Goal: Transaction & Acquisition: Purchase product/service

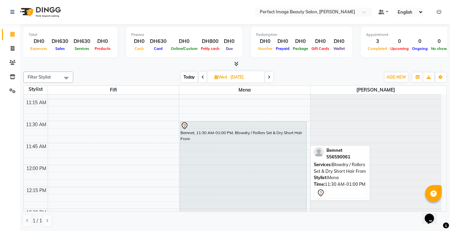
scroll to position [193, 0]
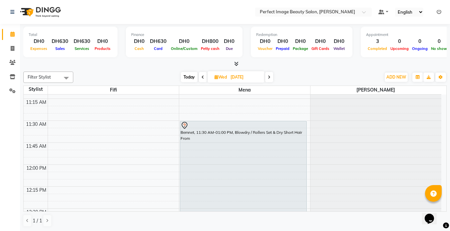
click at [270, 76] on icon at bounding box center [269, 77] width 3 height 4
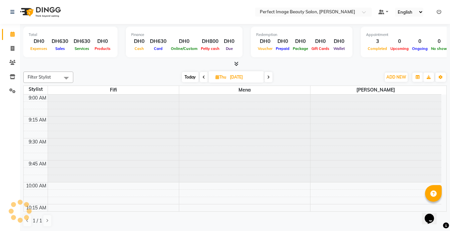
scroll to position [1026, 0]
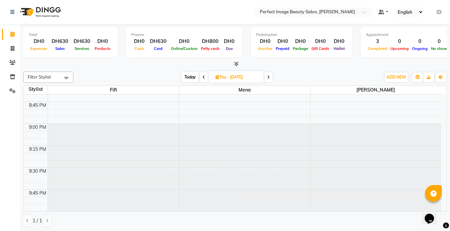
click at [188, 81] on span "Today" at bounding box center [190, 77] width 17 height 10
type input "02-09-2025"
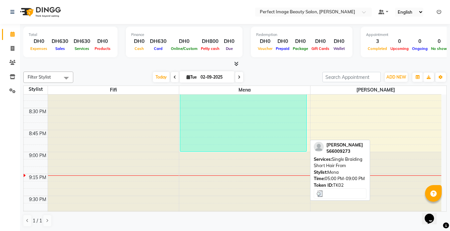
scroll to position [998, 0]
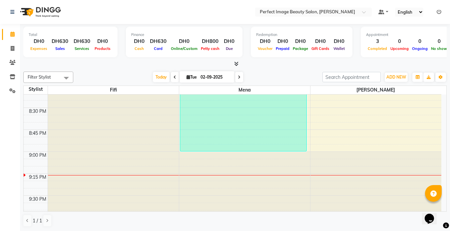
click at [202, 153] on div at bounding box center [244, 196] width 131 height 88
click at [202, 158] on div at bounding box center [244, 196] width 131 height 88
click at [190, 160] on div at bounding box center [244, 196] width 131 height 88
click at [181, 168] on div at bounding box center [244, 196] width 131 height 88
click at [192, 166] on div at bounding box center [244, 196] width 131 height 88
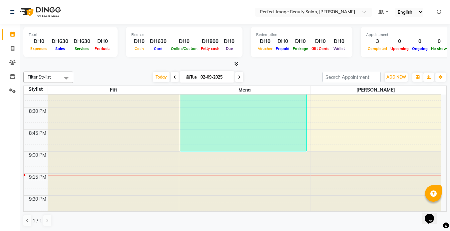
click at [192, 166] on div at bounding box center [244, 196] width 131 height 88
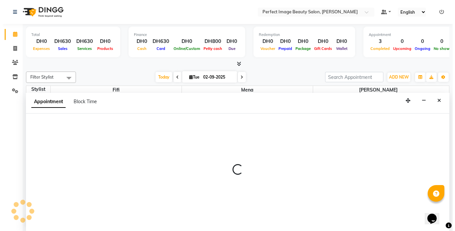
scroll to position [0, 0]
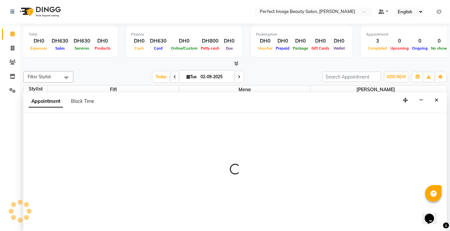
select select "85055"
select select "1230"
select select "tentative"
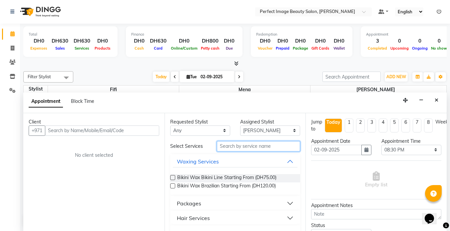
click at [230, 150] on input "text" at bounding box center [258, 146] width 83 height 10
click at [127, 124] on div "Client" at bounding box center [94, 122] width 131 height 7
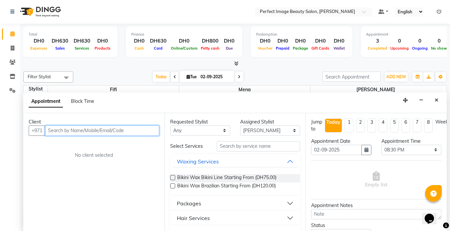
click at [111, 135] on input "text" at bounding box center [102, 131] width 114 height 10
click at [69, 129] on input "5616351100" at bounding box center [88, 131] width 87 height 10
type input "561635100"
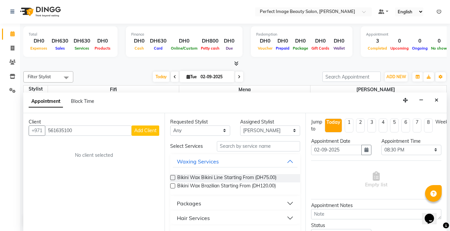
click at [140, 130] on span "Add Client" at bounding box center [145, 131] width 22 height 6
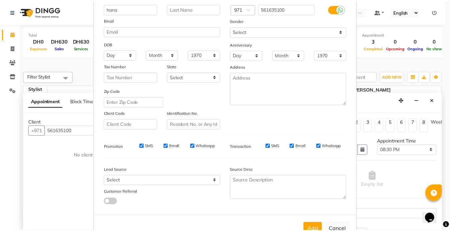
scroll to position [76, 0]
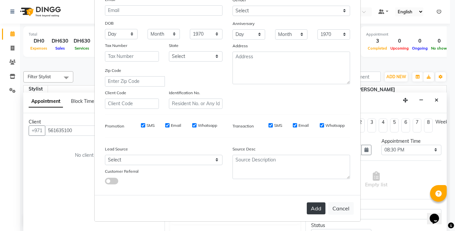
type input "hana"
click at [311, 211] on button "Add" at bounding box center [316, 208] width 19 height 12
type input "56*****00"
select select
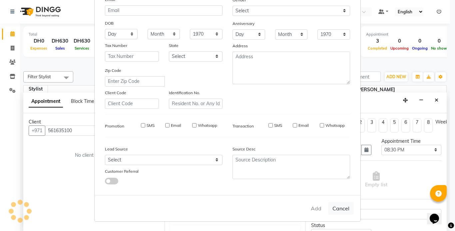
select select
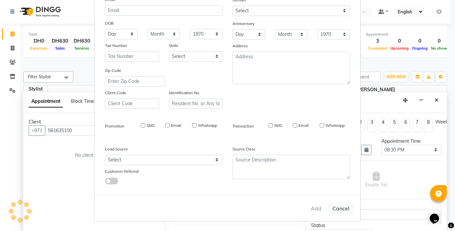
checkbox input "false"
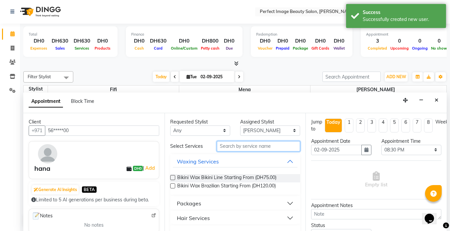
click at [239, 147] on input "text" at bounding box center [258, 146] width 83 height 10
click at [185, 221] on div "Hair Services" at bounding box center [193, 218] width 33 height 8
click at [185, 219] on div "Hair Services" at bounding box center [193, 218] width 33 height 8
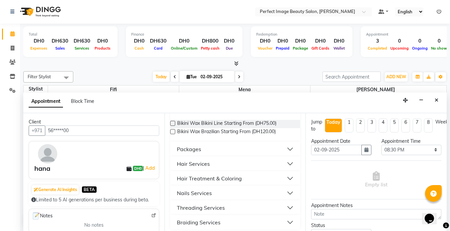
scroll to position [56, 0]
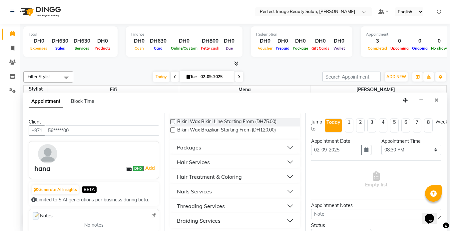
click at [187, 166] on div "Hair Services" at bounding box center [193, 162] width 33 height 8
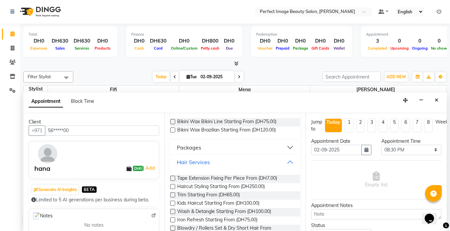
scroll to position [0, 0]
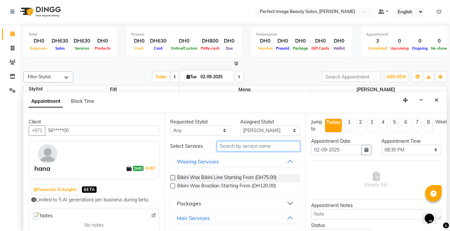
click at [221, 144] on input "text" at bounding box center [258, 146] width 83 height 10
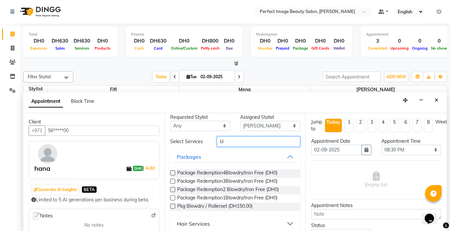
scroll to position [10, 0]
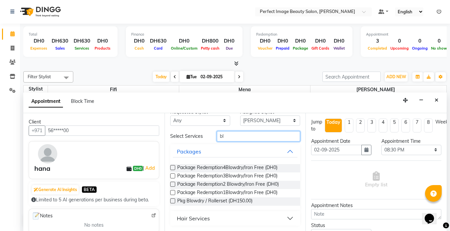
type input "bl"
click at [191, 218] on div "Hair Services" at bounding box center [193, 218] width 33 height 8
click at [191, 219] on div "Hair Services" at bounding box center [193, 218] width 33 height 8
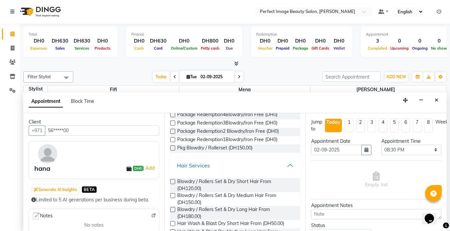
scroll to position [63, 0]
click at [192, 185] on span "Blowdry / Rollers Set & Dry Short Hair From (DH120.00)" at bounding box center [236, 185] width 118 height 14
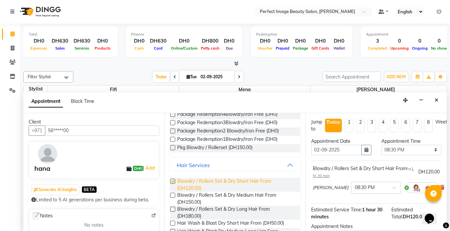
checkbox input "false"
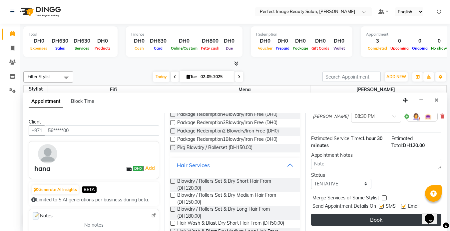
click at [336, 214] on button "Book" at bounding box center [376, 220] width 130 height 12
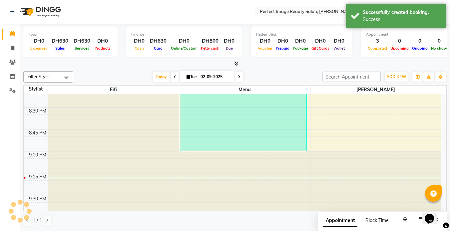
scroll to position [0, 0]
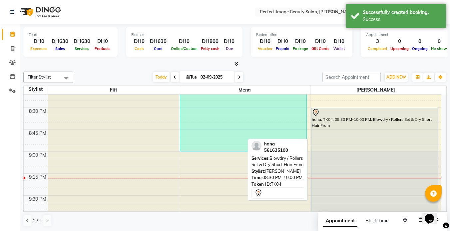
click at [352, 146] on div "hana, TK04, 08:30 PM-10:00 PM, Blowdry / Rollers Set & Dry Short Hair From" at bounding box center [374, 173] width 127 height 131
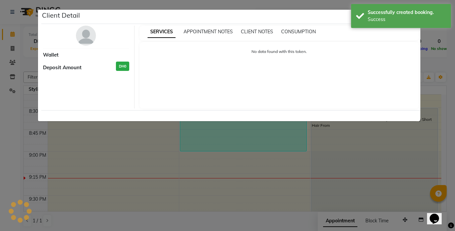
select select "7"
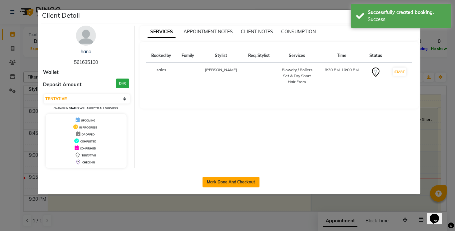
click at [232, 181] on button "Mark Done And Checkout" at bounding box center [230, 182] width 57 height 11
select select "service"
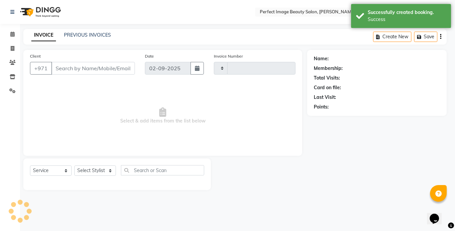
type input "0256"
select select "8564"
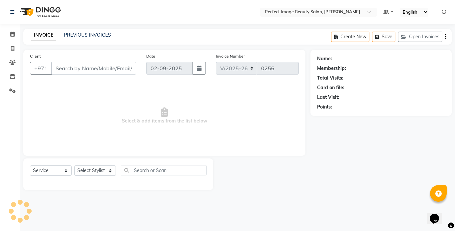
type input "56*****00"
select select "85055"
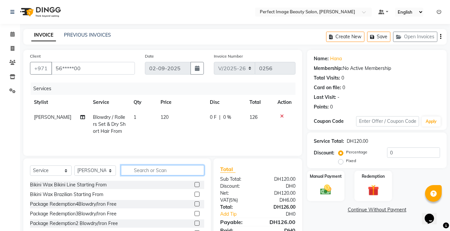
click at [142, 170] on input "text" at bounding box center [162, 170] width 83 height 10
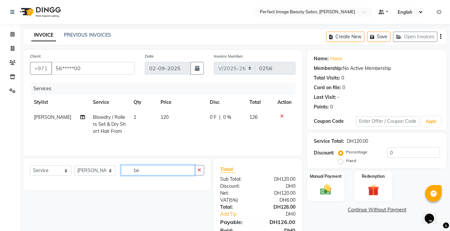
type input "b"
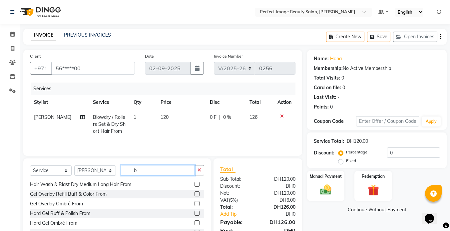
scroll to position [106, 0]
click at [142, 172] on input "b" at bounding box center [158, 170] width 74 height 10
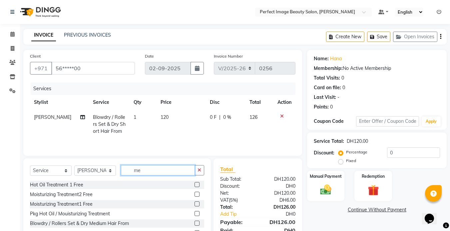
type input "m"
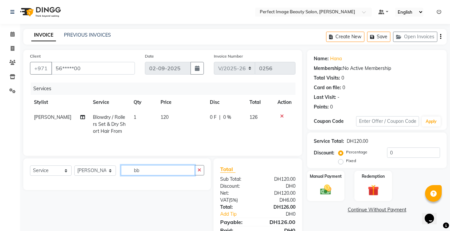
type input "b"
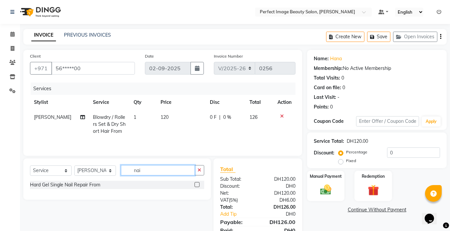
scroll to position [28, 0]
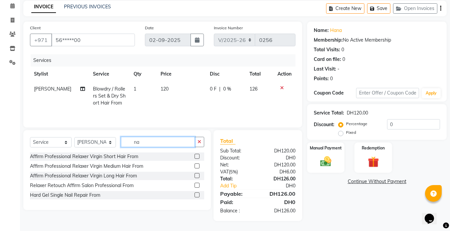
type input "n"
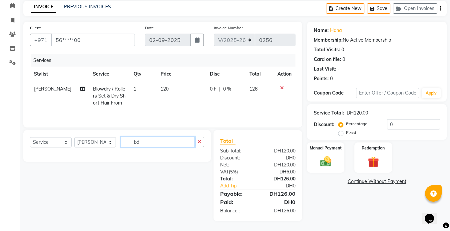
type input "b"
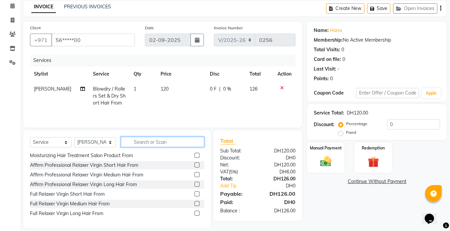
scroll to position [36, 0]
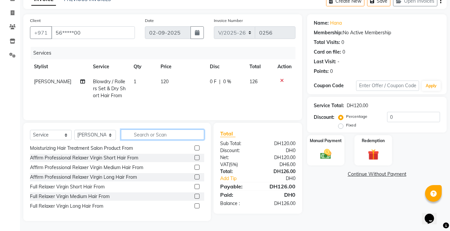
click at [151, 137] on input "text" at bounding box center [162, 135] width 83 height 10
click at [53, 136] on select "Select Service Product Membership Package Voucher Prepaid Gift Card" at bounding box center [51, 135] width 42 height 10
click at [143, 135] on input "text" at bounding box center [162, 135] width 83 height 10
type input "b"
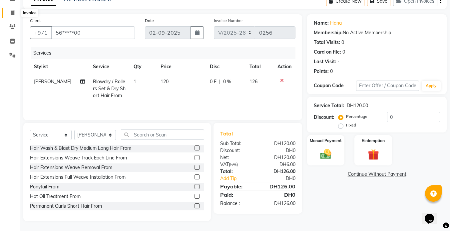
click at [13, 12] on icon at bounding box center [13, 12] width 4 height 5
select select "service"
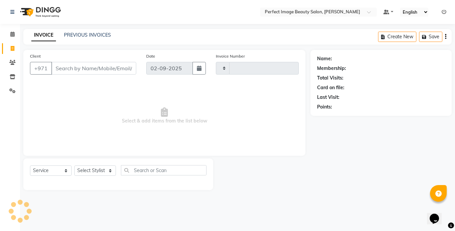
type input "0256"
select select "8564"
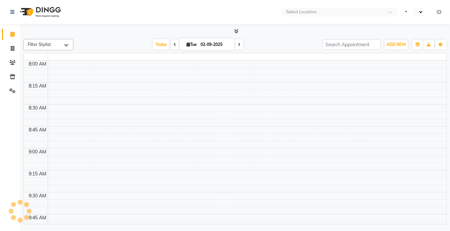
select select "en"
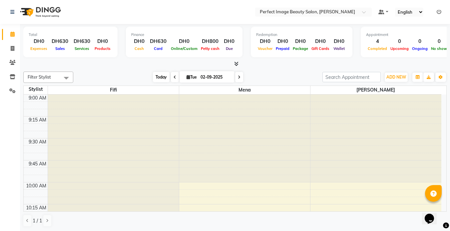
click at [163, 81] on span "Today" at bounding box center [161, 77] width 17 height 10
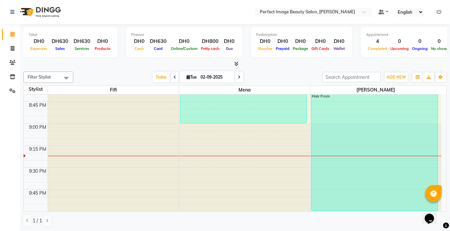
click at [181, 132] on div at bounding box center [244, 168] width 131 height 88
click at [182, 147] on div at bounding box center [244, 168] width 131 height 88
click at [182, 164] on div at bounding box center [244, 168] width 131 height 88
click at [190, 172] on div at bounding box center [244, 168] width 131 height 88
click at [187, 155] on div at bounding box center [244, 168] width 131 height 88
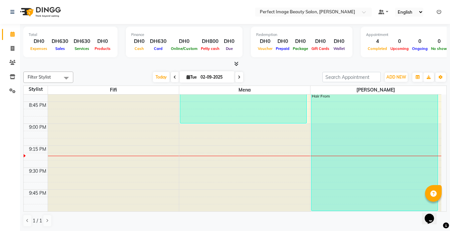
click at [186, 156] on div at bounding box center [244, 156] width 131 height 0
click at [186, 169] on div at bounding box center [244, 168] width 131 height 88
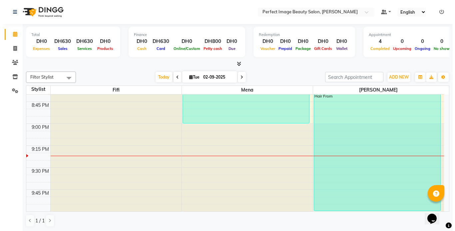
scroll to position [0, 0]
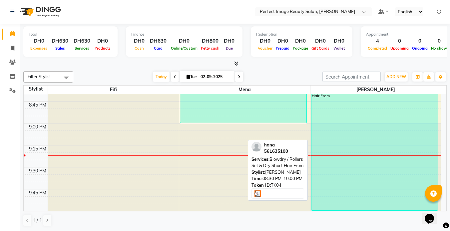
click at [335, 119] on div "hana, TK04, 08:30 PM-10:00 PM, Blowdry / Rollers Set & Dry Short Hair From" at bounding box center [374, 145] width 127 height 131
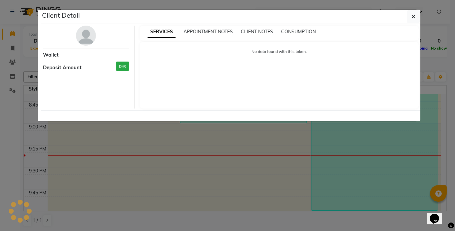
select select "3"
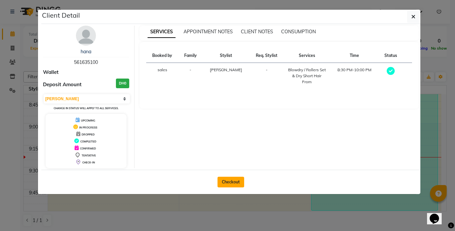
click at [232, 181] on button "Checkout" at bounding box center [230, 182] width 27 height 11
select select "service"
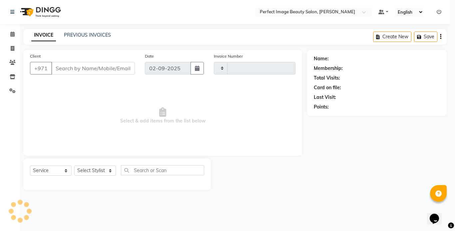
type input "0256"
select select "8564"
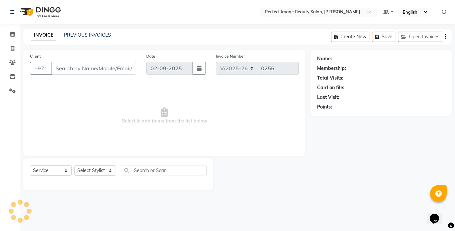
type input "56*****00"
select select "85055"
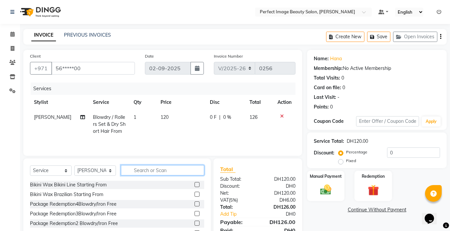
click at [143, 171] on input "text" at bounding box center [162, 170] width 83 height 10
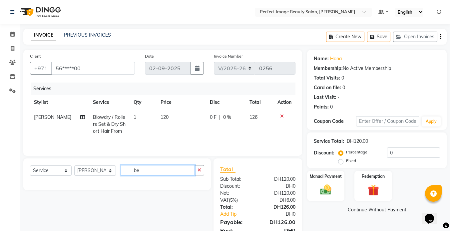
type input "b"
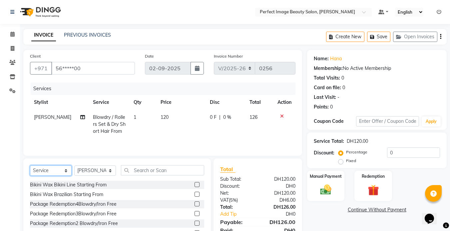
click at [66, 173] on select "Select Service Product Membership Package Voucher Prepaid Gift Card" at bounding box center [51, 171] width 42 height 10
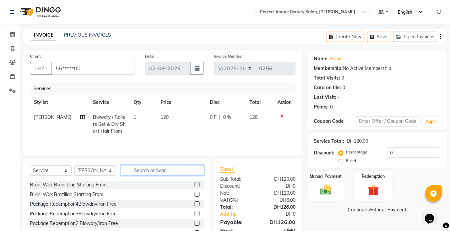
click at [135, 172] on input "text" at bounding box center [162, 170] width 83 height 10
click at [201, 173] on input "text" at bounding box center [162, 170] width 83 height 10
drag, startPoint x: 195, startPoint y: 169, endPoint x: 178, endPoint y: 169, distance: 17.7
click at [178, 169] on input "text" at bounding box center [162, 170] width 83 height 10
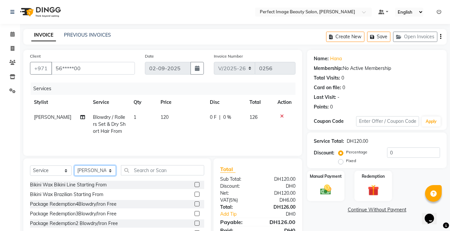
click at [111, 172] on select "Select Stylist Betty Bezawit Fifi Mena sales" at bounding box center [95, 171] width 42 height 10
select select "85054"
click at [74, 166] on select "Select Stylist Betty Bezawit Fifi Mena sales" at bounding box center [95, 171] width 42 height 10
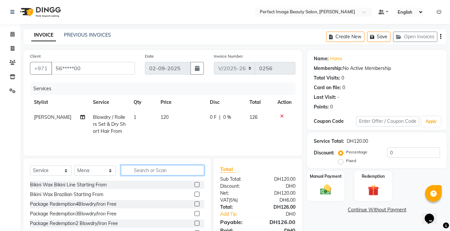
click at [150, 171] on input "text" at bounding box center [162, 170] width 83 height 10
type input "b"
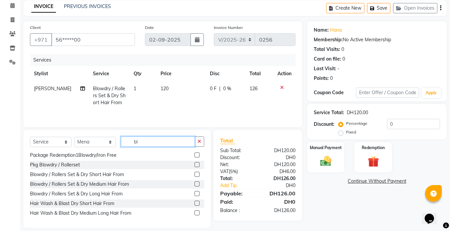
scroll to position [28, 0]
type input "bl"
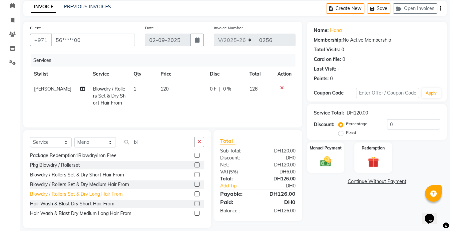
click at [111, 193] on div "Blowdry / Rollers Set & Dry Long Hair From" at bounding box center [76, 194] width 93 height 7
checkbox input "false"
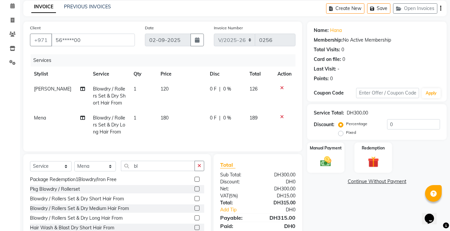
click at [161, 116] on span "180" at bounding box center [165, 118] width 8 height 6
select select "85054"
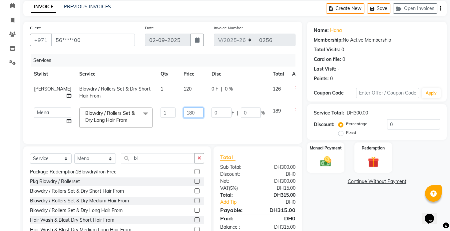
click at [184, 112] on input "180" at bounding box center [194, 113] width 20 height 10
type input "150"
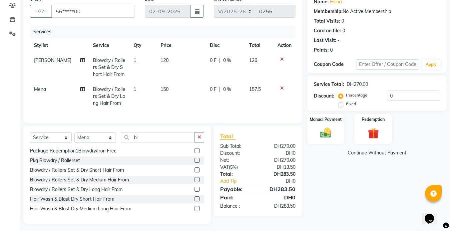
click at [185, 121] on div "Client +971 56*****00 Date 02-09-2025 Invoice Number V/2025 V/2025-26 0256 Serv…" at bounding box center [162, 108] width 289 height 231
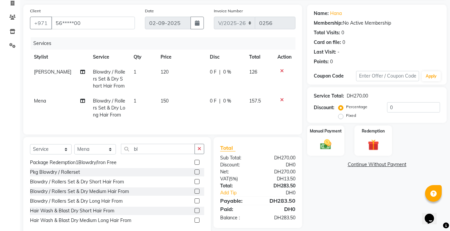
scroll to position [65, 0]
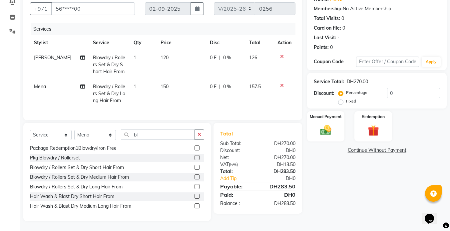
click at [280, 83] on icon at bounding box center [282, 85] width 4 height 5
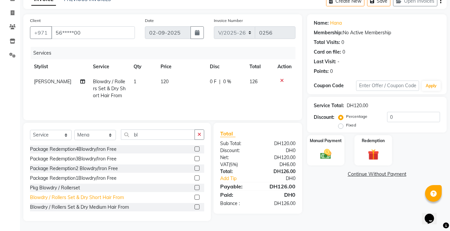
scroll to position [0, 0]
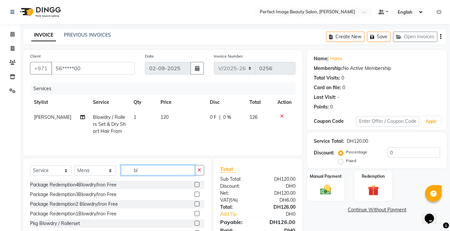
click at [141, 169] on input "bl" at bounding box center [158, 170] width 74 height 10
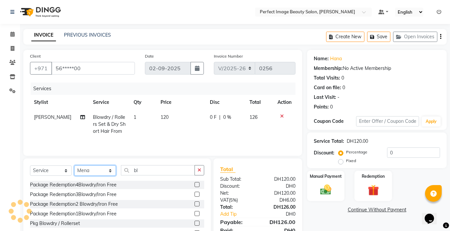
click at [112, 172] on select "Select Stylist Betty Bezawit Fifi Mena sales" at bounding box center [95, 171] width 42 height 10
select select "85055"
click at [74, 166] on select "Select Stylist Betty Bezawit Fifi Mena sales" at bounding box center [95, 171] width 42 height 10
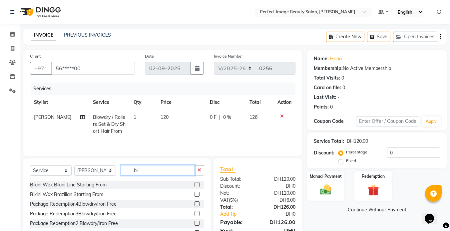
click at [138, 174] on input "bl" at bounding box center [158, 170] width 74 height 10
type input "b"
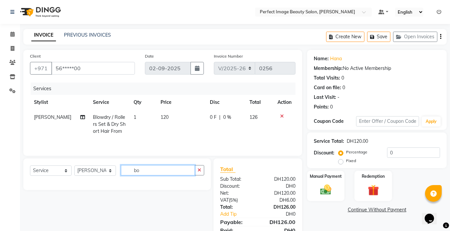
type input "b"
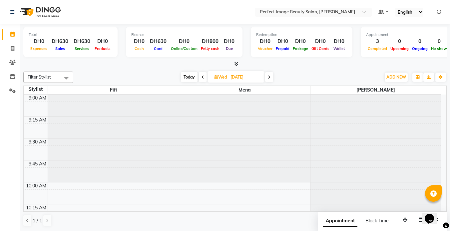
scroll to position [199, 0]
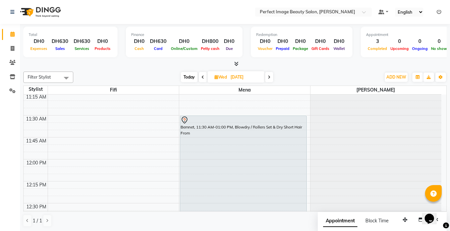
click at [189, 79] on span "Today" at bounding box center [189, 77] width 17 height 10
type input "02-09-2025"
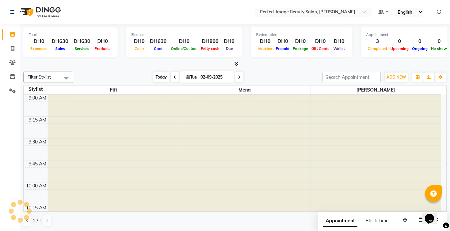
scroll to position [1026, 0]
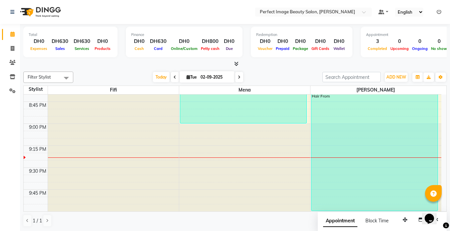
click at [186, 133] on div at bounding box center [244, 168] width 131 height 88
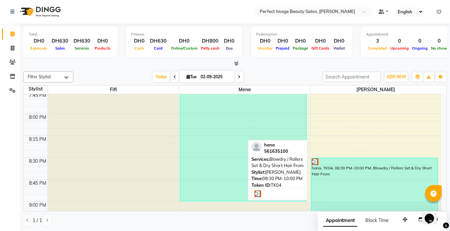
scroll to position [946, 0]
click at [326, 172] on div "hana, TK04, 08:30 PM-10:00 PM, Blowdry / Rollers Set & Dry Short Hair From" at bounding box center [374, 224] width 127 height 131
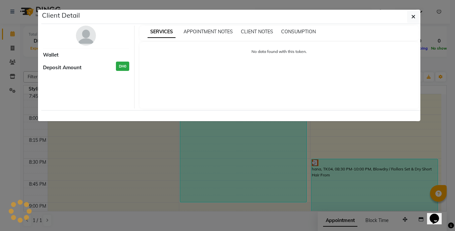
select select "3"
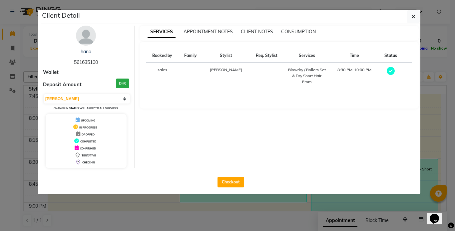
click at [310, 205] on ngb-modal-window "Client Detail hana 561635100 Wallet Deposit Amount DH0 Select MARK DONE UPCOMIN…" at bounding box center [227, 115] width 455 height 231
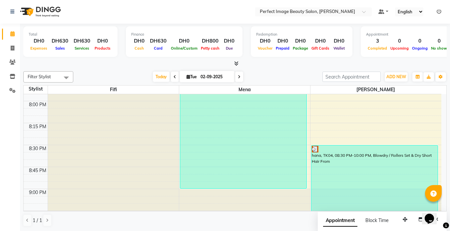
scroll to position [960, 0]
drag, startPoint x: 330, startPoint y: 200, endPoint x: 337, endPoint y: 121, distance: 78.9
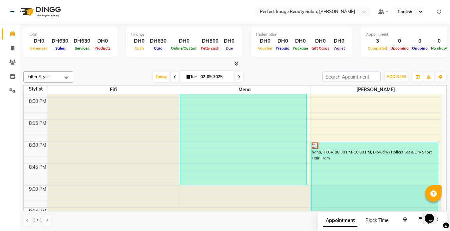
scroll to position [961, 0]
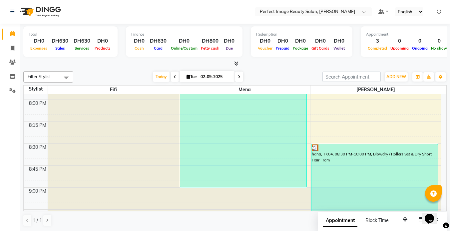
drag, startPoint x: 332, startPoint y: 162, endPoint x: 334, endPoint y: 103, distance: 59.3
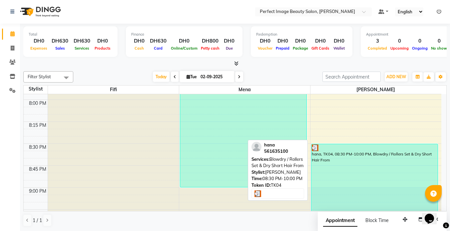
drag, startPoint x: 331, startPoint y: 152, endPoint x: 375, endPoint y: 147, distance: 44.5
click at [375, 147] on div "hana, TK04, 08:30 PM-10:00 PM, Blowdry / Rollers Set & Dry Short Hair From" at bounding box center [374, 209] width 127 height 131
select select "3"
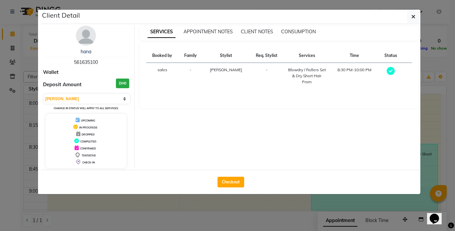
click at [300, 204] on ngb-modal-window "Client Detail hana 561635100 Wallet Deposit Amount DH0 Select MARK DONE UPCOMIN…" at bounding box center [227, 115] width 455 height 231
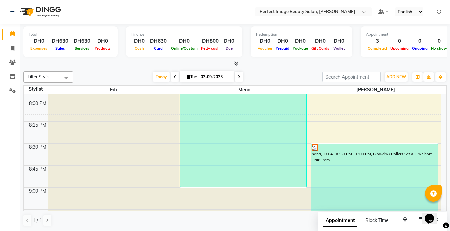
drag, startPoint x: 328, startPoint y: 156, endPoint x: 331, endPoint y: 113, distance: 43.4
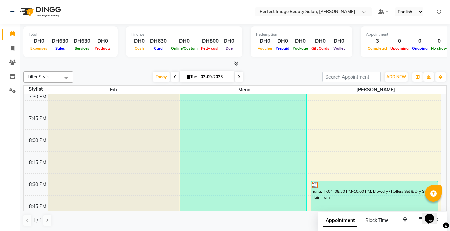
scroll to position [924, 0]
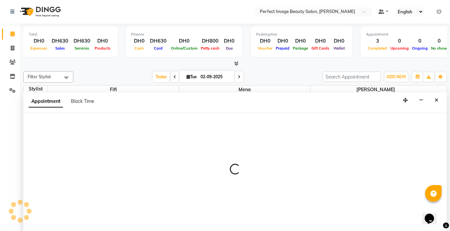
select select "85055"
select select "1185"
select select "tentative"
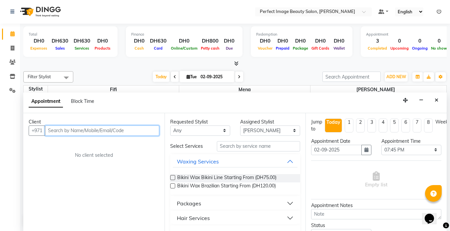
click at [138, 130] on input "text" at bounding box center [102, 131] width 114 height 10
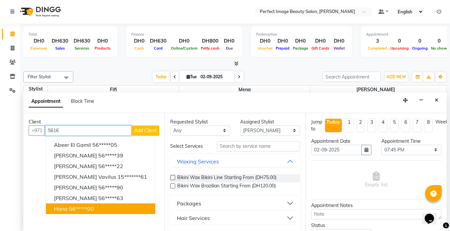
click at [90, 211] on ngb-highlight "56*****00" at bounding box center [81, 208] width 25 height 7
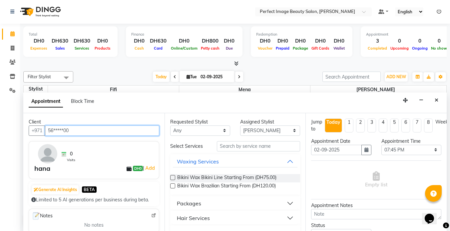
type input "56*****00"
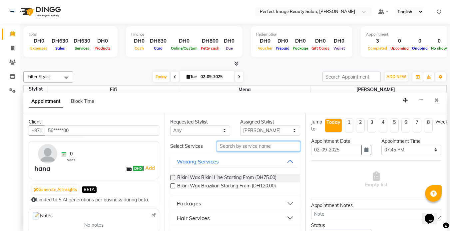
click at [231, 147] on input "text" at bounding box center [258, 146] width 83 height 10
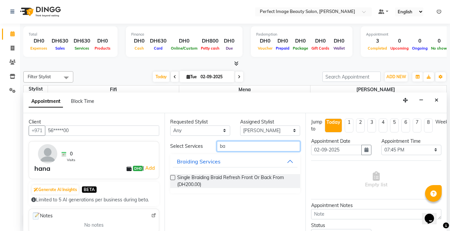
type input "b"
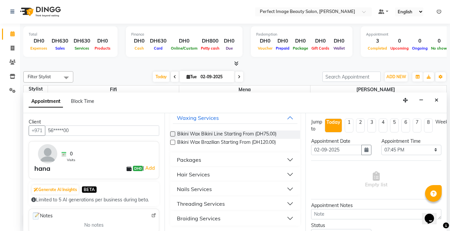
scroll to position [0, 0]
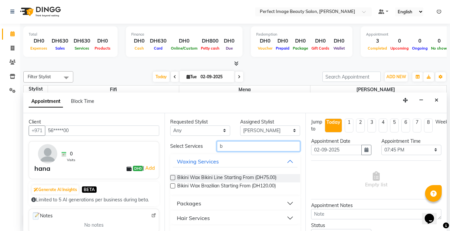
click at [226, 143] on input "b" at bounding box center [258, 146] width 83 height 10
click at [224, 151] on input "b" at bounding box center [258, 146] width 83 height 10
drag, startPoint x: 224, startPoint y: 151, endPoint x: 200, endPoint y: 50, distance: 104.1
click at [211, 76] on div "Filter Stylist Select All Betty Fifi Mena Today Tue 02-09-2025 Toggle Dropdown …" at bounding box center [234, 149] width 423 height 161
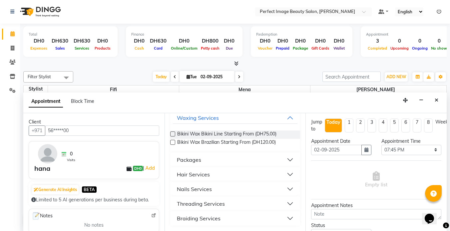
scroll to position [44, 0]
type input "b"
click at [198, 191] on div "Nails Services" at bounding box center [194, 189] width 35 height 8
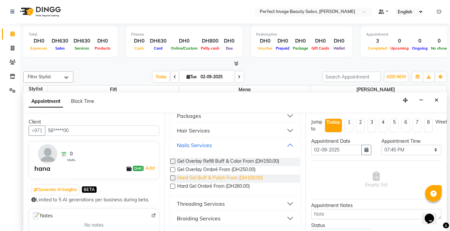
scroll to position [0, 0]
click at [284, 146] on button "Nails Services" at bounding box center [235, 146] width 125 height 12
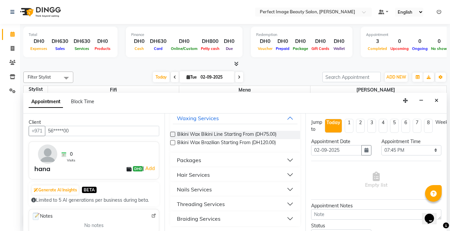
scroll to position [44, 0]
click at [191, 189] on div "Nails Services" at bounding box center [194, 190] width 35 height 8
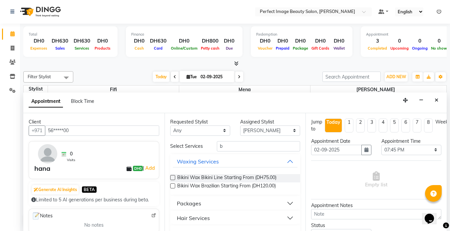
scroll to position [0, 0]
click at [236, 148] on input "b" at bounding box center [258, 146] width 83 height 10
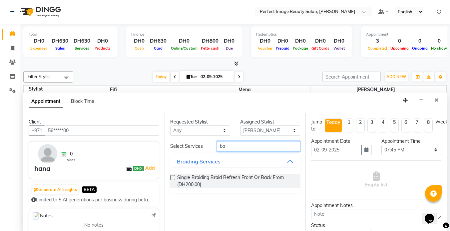
type input "b"
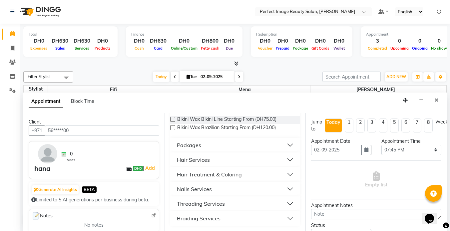
scroll to position [58, 0]
click at [195, 189] on div "Nails Services" at bounding box center [194, 190] width 35 height 8
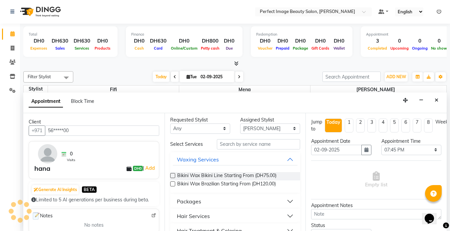
scroll to position [0, 0]
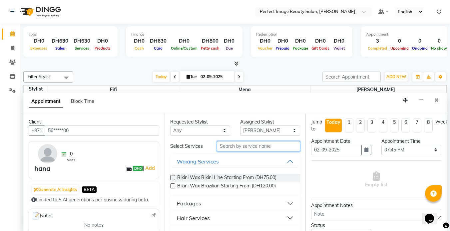
click at [225, 146] on input "text" at bounding box center [258, 146] width 83 height 10
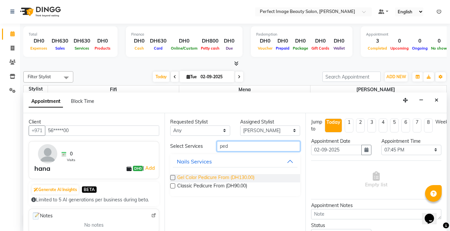
type input "ped"
click at [225, 177] on span "Gel Color Pedicure From (DH130.00)" at bounding box center [215, 178] width 77 height 8
checkbox input "false"
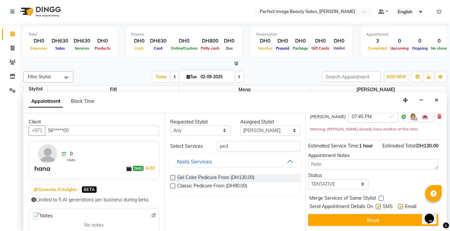
scroll to position [69, 3]
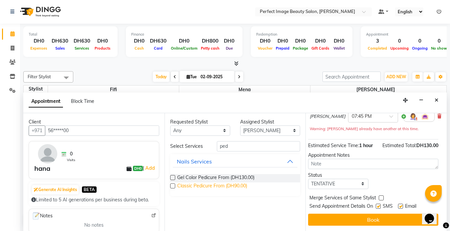
click at [217, 185] on span "Classic Pedicure From (DH90.00)" at bounding box center [212, 187] width 70 height 8
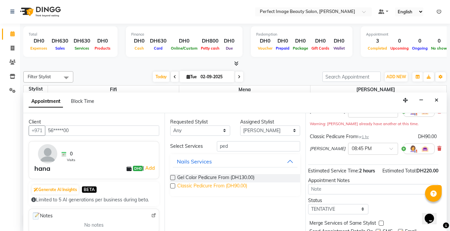
scroll to position [0, 0]
click at [222, 187] on span "Classic Pedicure From (DH90.00)" at bounding box center [212, 187] width 70 height 8
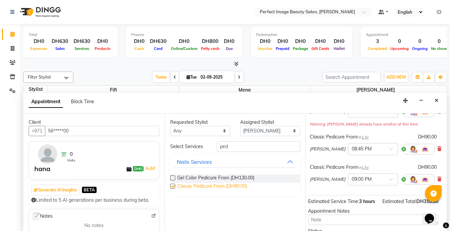
checkbox input "false"
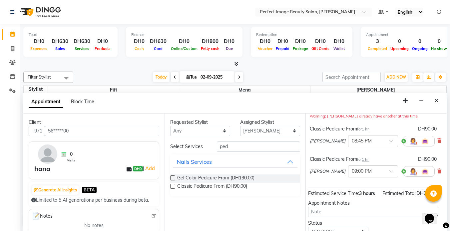
scroll to position [81, 3]
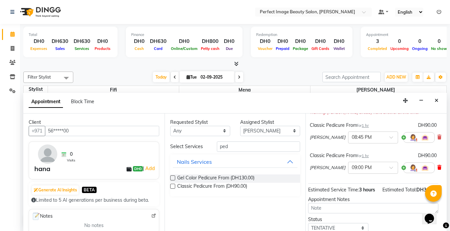
click at [437, 168] on icon at bounding box center [439, 167] width 4 height 5
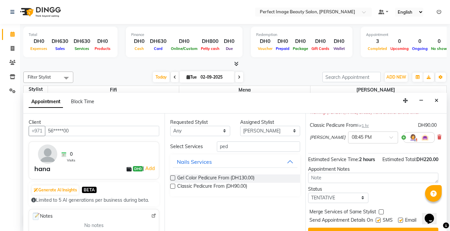
scroll to position [107, 3]
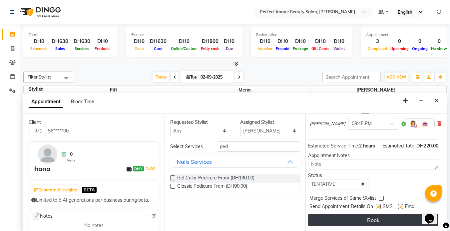
click at [374, 214] on button "Book" at bounding box center [373, 220] width 130 height 12
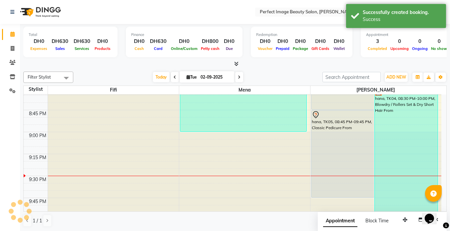
scroll to position [1018, 0]
click at [200, 148] on div at bounding box center [244, 176] width 131 height 88
click at [182, 138] on div at bounding box center [244, 176] width 131 height 88
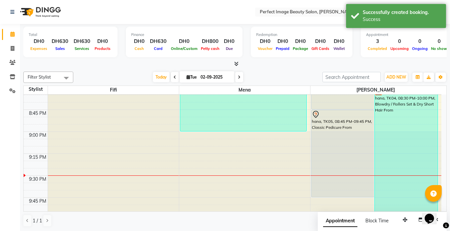
click at [182, 138] on div at bounding box center [244, 176] width 131 height 88
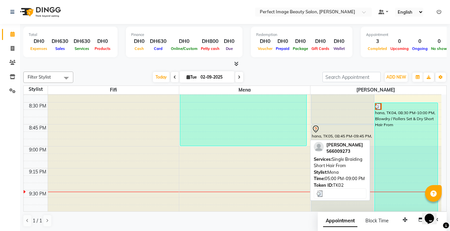
scroll to position [1002, 0]
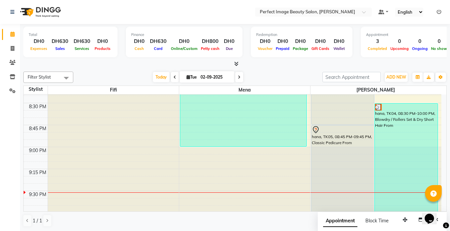
click at [185, 152] on div at bounding box center [244, 191] width 131 height 88
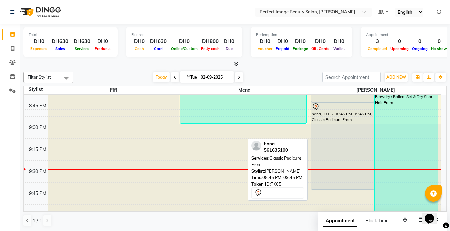
scroll to position [1026, 0]
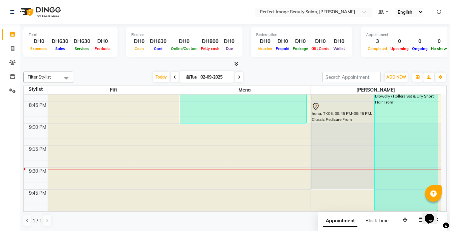
click at [318, 191] on div at bounding box center [375, 168] width 131 height 88
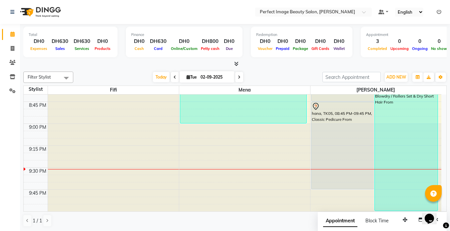
click at [318, 191] on div at bounding box center [375, 168] width 131 height 88
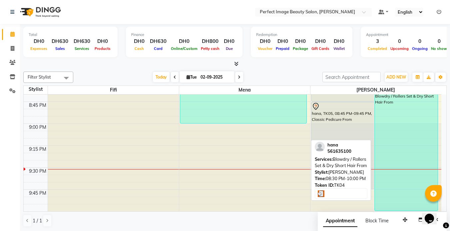
drag, startPoint x: 318, startPoint y: 191, endPoint x: 389, endPoint y: 114, distance: 105.1
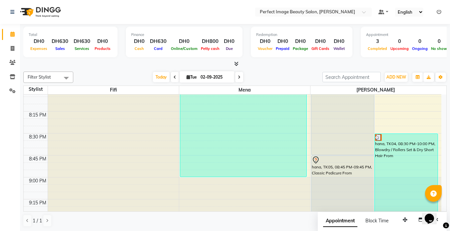
scroll to position [0, 0]
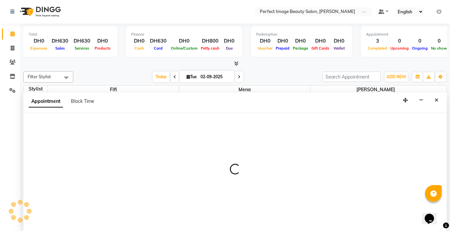
select select "85055"
select select "tentative"
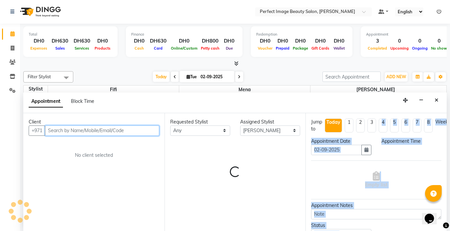
select select "1215"
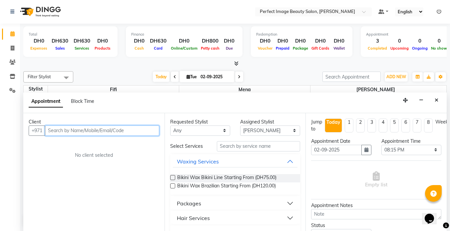
scroll to position [0, 0]
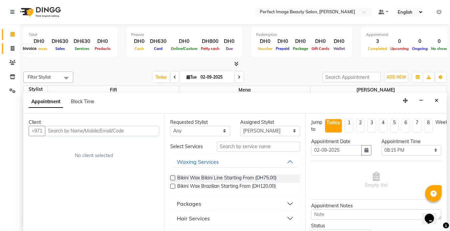
click at [11, 47] on icon at bounding box center [13, 48] width 4 height 5
select select "service"
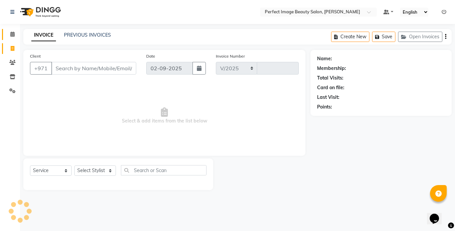
select select "8564"
type input "0256"
click at [11, 34] on icon at bounding box center [12, 34] width 4 height 5
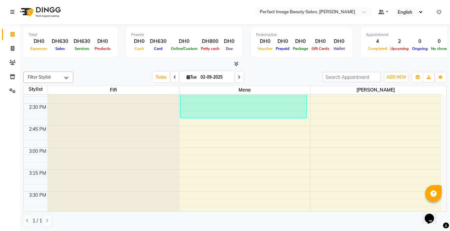
scroll to position [486, 0]
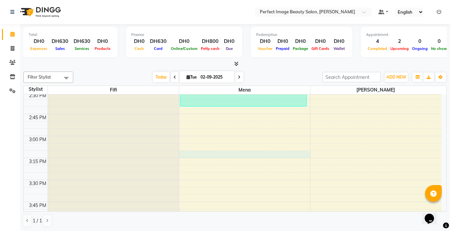
click at [189, 156] on div "9:00 AM 9:15 AM 9:30 AM 9:45 AM 10:00 AM 10:15 AM 10:30 AM 10:45 AM 11:00 AM 11…" at bounding box center [233, 180] width 418 height 1143
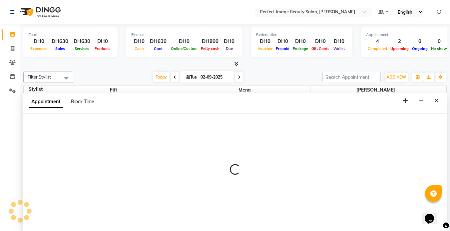
scroll to position [0, 0]
select select "85054"
select select "tentative"
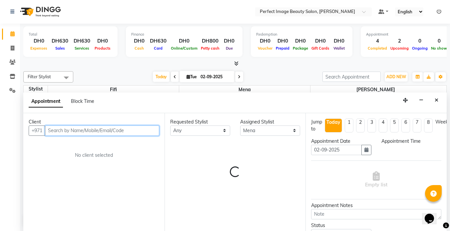
select select "915"
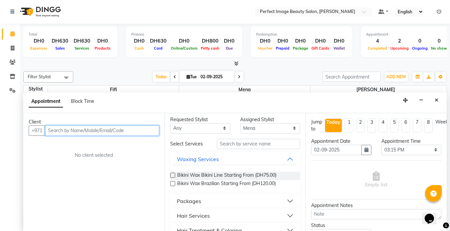
scroll to position [0, 0]
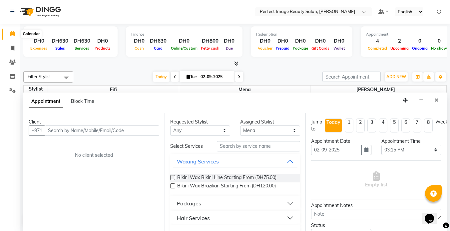
click at [11, 32] on icon at bounding box center [12, 33] width 4 height 5
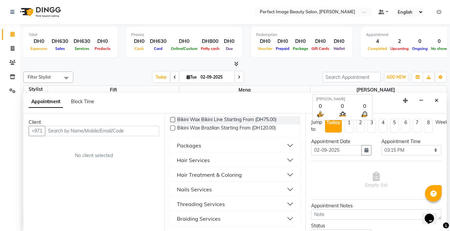
click at [379, 91] on span "[PERSON_NAME]" at bounding box center [375, 90] width 131 height 8
click at [12, 34] on icon at bounding box center [12, 34] width 4 height 5
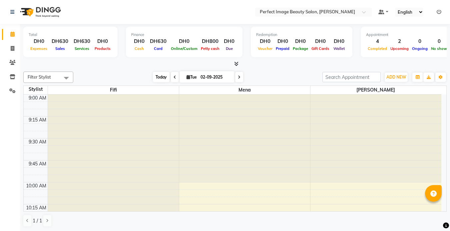
click at [157, 78] on span "Today" at bounding box center [161, 77] width 17 height 10
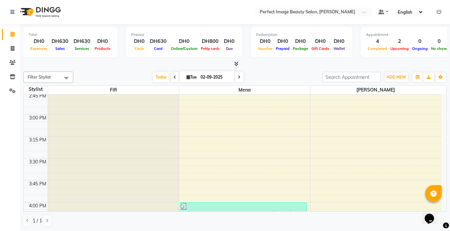
scroll to position [507, 0]
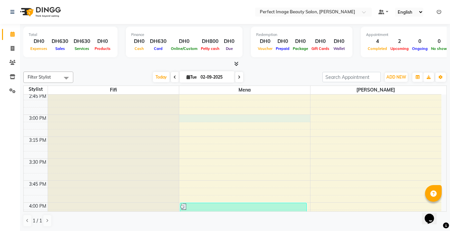
click at [186, 115] on div "9:00 AM 9:15 AM 9:30 AM 9:45 AM 10:00 AM 10:15 AM 10:30 AM 10:45 AM 11:00 AM 11…" at bounding box center [233, 158] width 418 height 1143
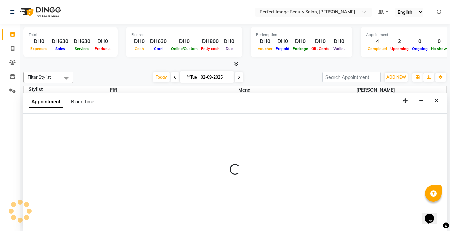
scroll to position [0, 0]
select select "85054"
select select "tentative"
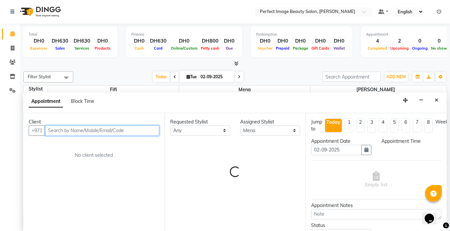
select select "900"
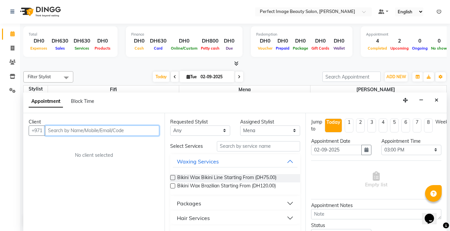
click at [120, 130] on input "text" at bounding box center [102, 131] width 114 height 10
type input "5"
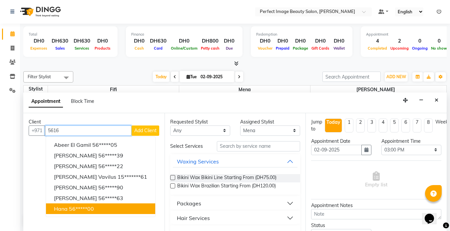
click at [93, 209] on ngb-highlight "56*****00" at bounding box center [81, 208] width 25 height 7
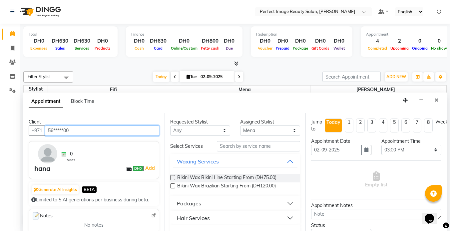
type input "56*****00"
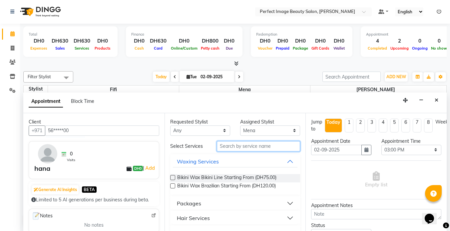
click at [234, 147] on input "text" at bounding box center [258, 146] width 83 height 10
click at [202, 220] on div "Hair Services" at bounding box center [193, 218] width 33 height 8
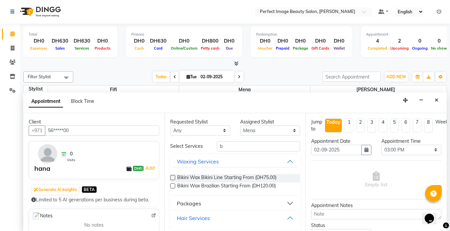
click at [196, 220] on div "Hair Services" at bounding box center [193, 218] width 33 height 8
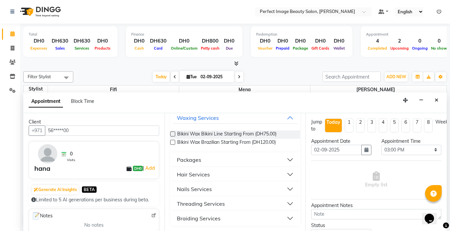
scroll to position [0, 0]
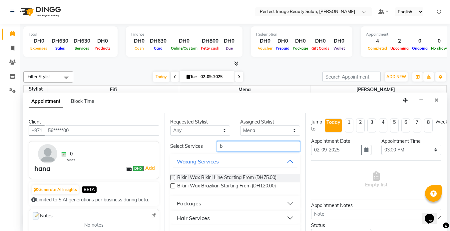
click at [221, 148] on input "b" at bounding box center [258, 146] width 83 height 10
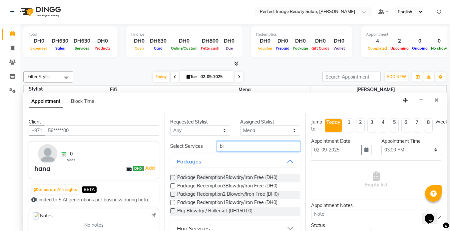
scroll to position [10, 0]
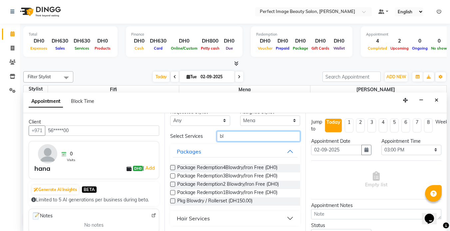
type input "bl"
click at [201, 217] on div "Hair Services" at bounding box center [193, 218] width 33 height 8
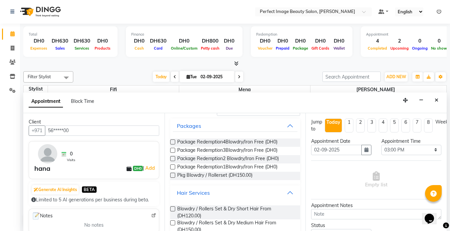
scroll to position [38, 0]
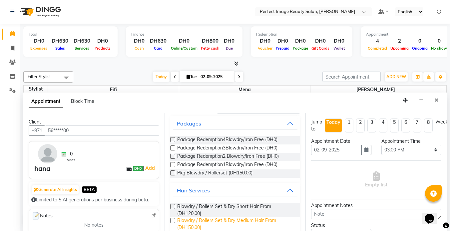
click at [201, 221] on span "Blowdry / Rollers Set & Dry Medium Hair From (DH150.00)" at bounding box center [236, 224] width 118 height 14
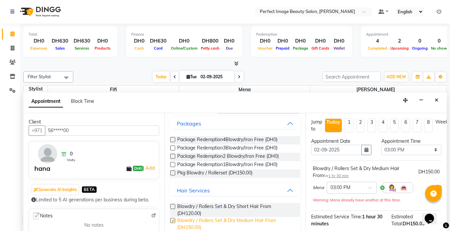
checkbox input "false"
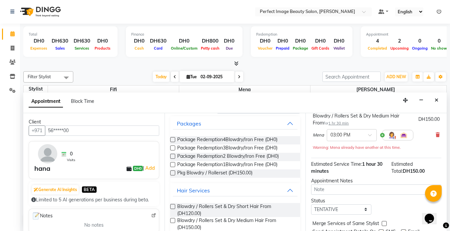
scroll to position [83, 0]
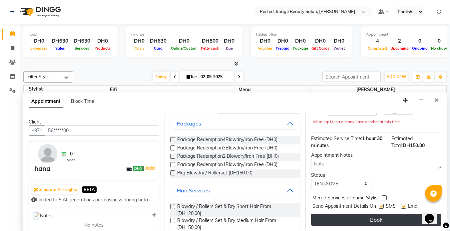
click at [357, 217] on button "Book" at bounding box center [376, 220] width 130 height 12
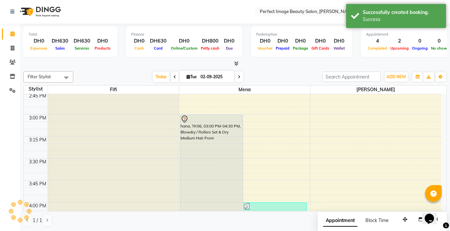
scroll to position [0, 0]
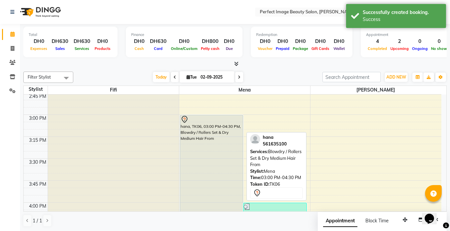
click at [212, 130] on div "hana, TK06, 03:00 PM-04:30 PM, Blowdry / Rollers Set & Dry Medium Hair From" at bounding box center [211, 180] width 63 height 131
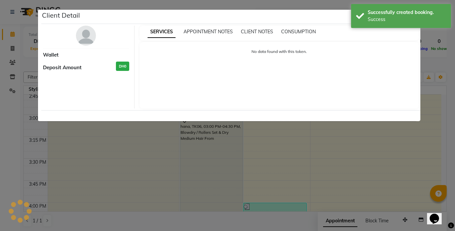
select select "7"
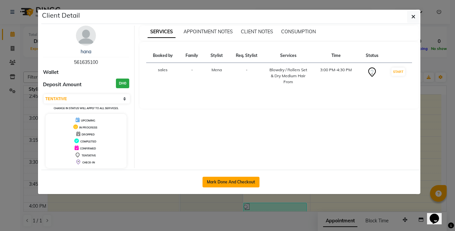
click at [222, 181] on button "Mark Done And Checkout" at bounding box center [230, 182] width 57 height 11
select select "service"
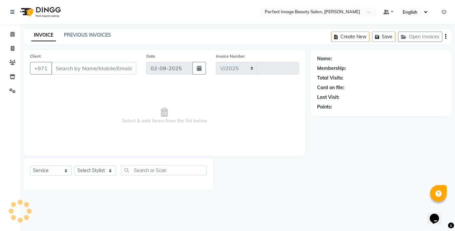
select select "8564"
type input "0256"
type input "56*****00"
select select "85054"
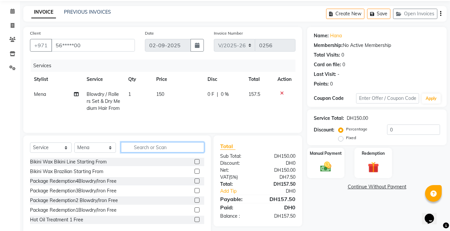
click at [156, 146] on input "text" at bounding box center [162, 147] width 83 height 10
click at [139, 148] on input "text" at bounding box center [162, 147] width 83 height 10
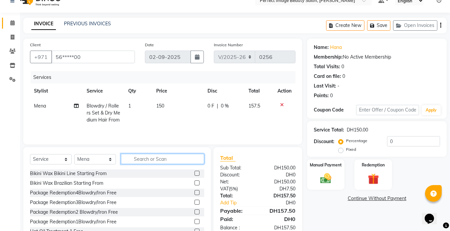
scroll to position [11, 0]
click at [11, 23] on icon at bounding box center [12, 23] width 4 height 5
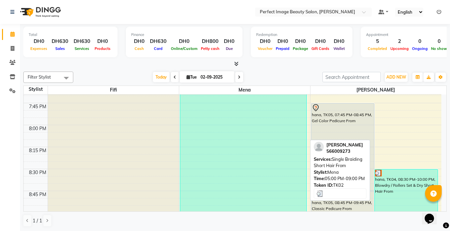
scroll to position [935, 0]
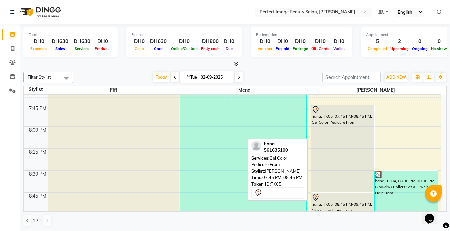
click at [327, 126] on div "hana, TK05, 07:45 PM-08:45 PM, Gel Color Pedicure From" at bounding box center [342, 148] width 63 height 87
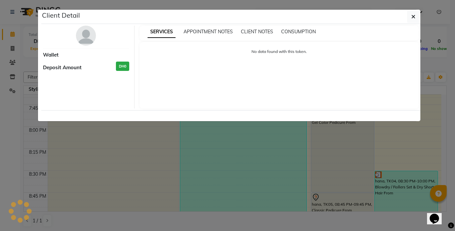
select select "7"
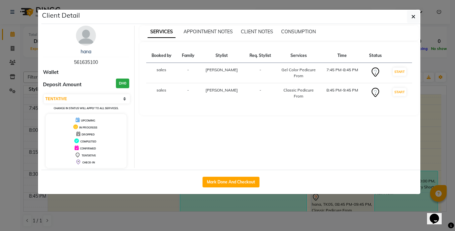
click at [325, 110] on div "Booked by Family Stylist Req. Stylist Services Time Status sales - Betty - Gel …" at bounding box center [279, 78] width 279 height 73
click at [412, 15] on icon "button" at bounding box center [413, 16] width 4 height 5
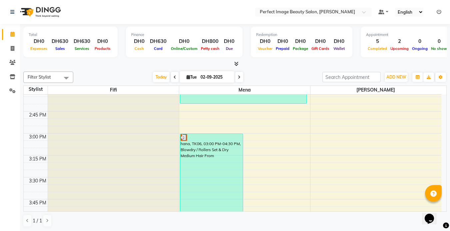
scroll to position [488, 0]
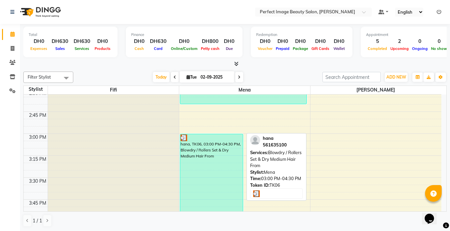
click at [208, 154] on div "hana, TK06, 03:00 PM-04:30 PM, Blowdry / Rollers Set & Dry Medium Hair From" at bounding box center [211, 199] width 63 height 131
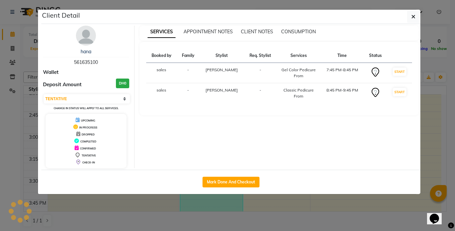
select select "3"
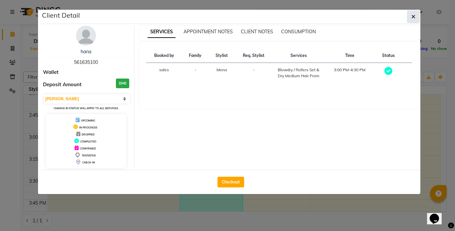
click at [415, 15] on icon "button" at bounding box center [413, 16] width 4 height 5
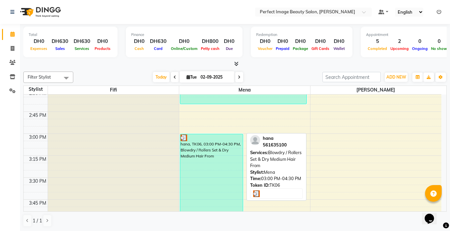
click at [206, 161] on div "hana, TK06, 03:00 PM-04:30 PM, Blowdry / Rollers Set & Dry Medium Hair From" at bounding box center [211, 199] width 63 height 131
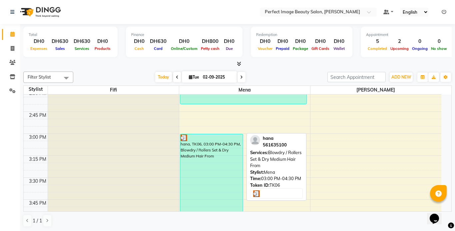
select select "3"
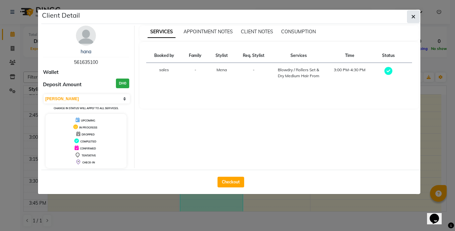
click at [412, 17] on icon "button" at bounding box center [413, 16] width 4 height 5
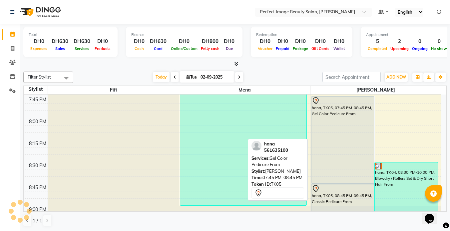
scroll to position [944, 0]
click at [359, 138] on div "hana, TK05, 07:45 PM-08:45 PM, Gel Color Pedicure From" at bounding box center [342, 139] width 63 height 87
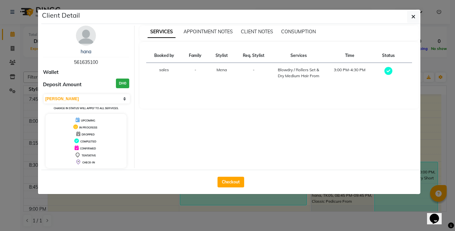
select select "7"
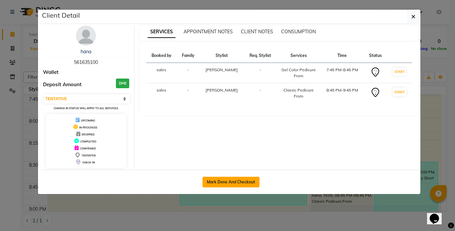
click at [216, 181] on button "Mark Done And Checkout" at bounding box center [230, 182] width 57 height 11
select select "service"
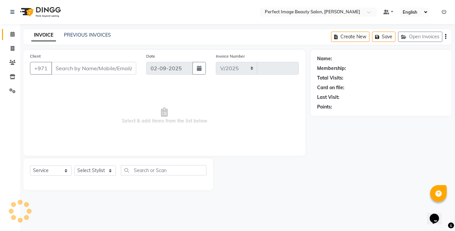
select select "8564"
type input "0256"
type input "56*****00"
select select "85055"
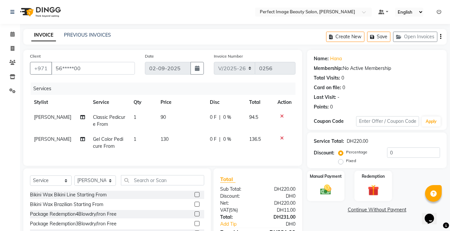
click at [282, 137] on icon at bounding box center [282, 138] width 4 height 5
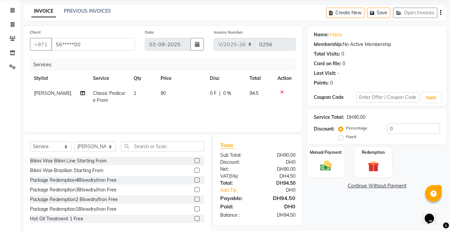
scroll to position [21, 0]
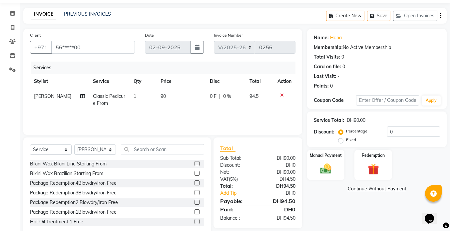
click at [253, 95] on span "94.5" at bounding box center [253, 96] width 9 height 6
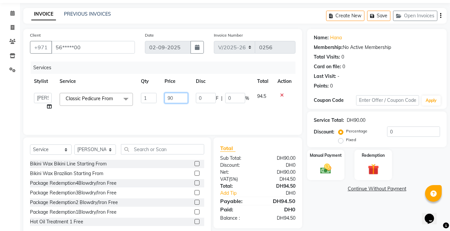
click at [173, 99] on input "90" at bounding box center [176, 98] width 23 height 10
type input "9"
type input "100"
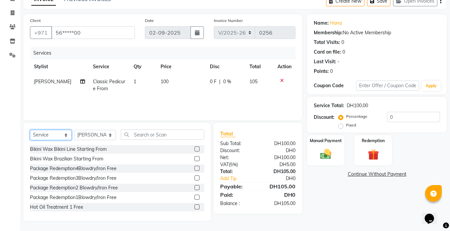
click at [50, 131] on select "Select Service Product Membership Package Voucher Prepaid Gift Card" at bounding box center [51, 135] width 42 height 10
click at [147, 138] on input "text" at bounding box center [162, 135] width 83 height 10
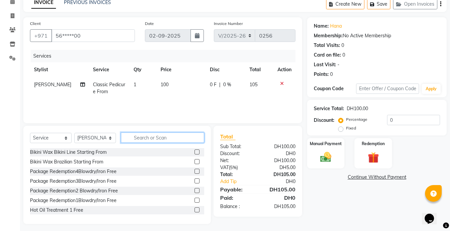
scroll to position [32, 0]
click at [150, 137] on input "text" at bounding box center [162, 138] width 83 height 10
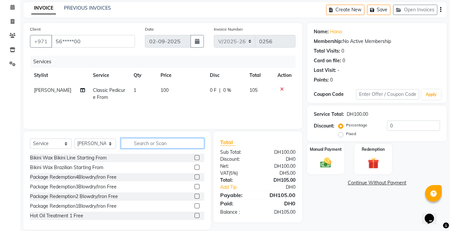
scroll to position [0, 0]
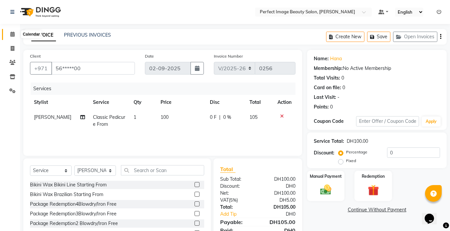
click at [13, 37] on span at bounding box center [13, 35] width 12 height 8
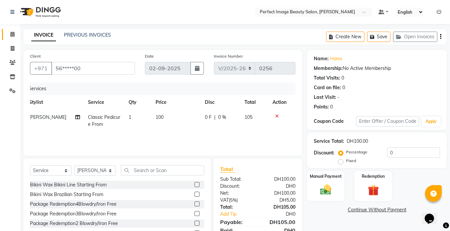
scroll to position [0, 3]
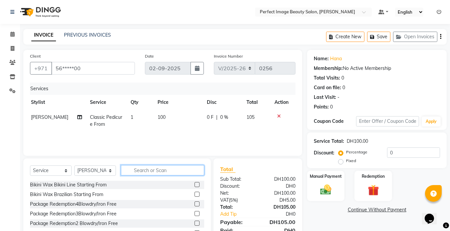
click at [146, 169] on input "text" at bounding box center [162, 170] width 83 height 10
click at [140, 170] on input "text" at bounding box center [162, 170] width 83 height 10
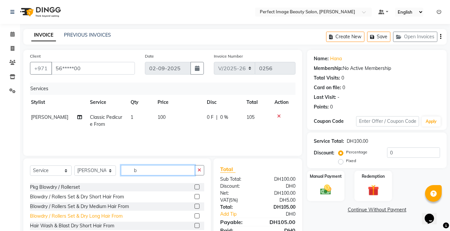
scroll to position [55, 0]
type input "b"
click at [110, 217] on div "Blowdry / Rollers Set & Dry Long Hair From" at bounding box center [76, 216] width 93 height 7
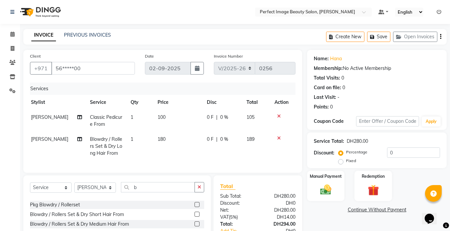
checkbox input "false"
click at [167, 139] on td "180" at bounding box center [178, 146] width 49 height 29
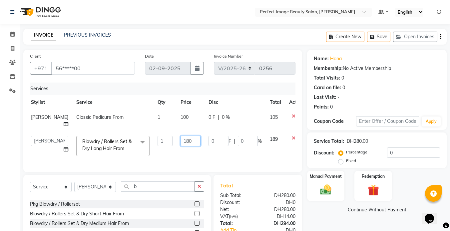
click at [181, 137] on input "180" at bounding box center [191, 141] width 20 height 10
type input "1"
type input "230"
click at [222, 152] on td "0 F | 0 %" at bounding box center [234, 146] width 61 height 28
click at [147, 186] on input "b" at bounding box center [158, 187] width 74 height 10
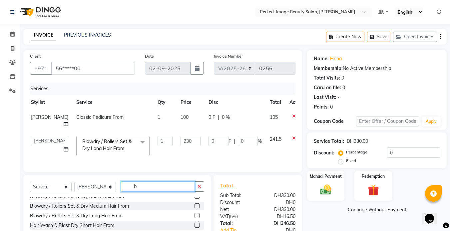
scroll to position [68, 0]
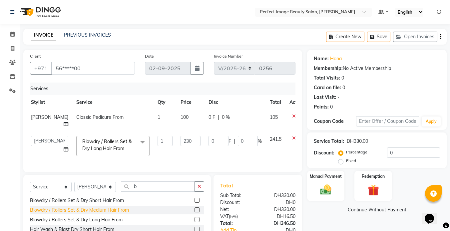
click at [115, 210] on div "Blowdry / Rollers Set & Dry Medium Hair From" at bounding box center [79, 210] width 99 height 7
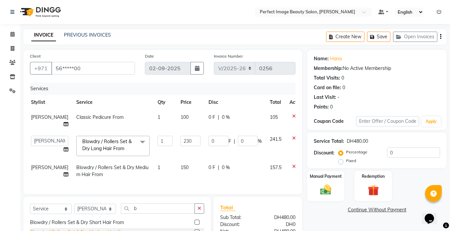
checkbox input "false"
click at [177, 160] on td "150" at bounding box center [191, 171] width 28 height 22
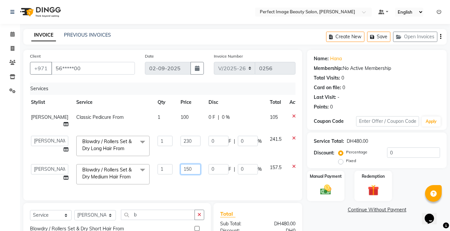
click at [181, 164] on input "150" at bounding box center [191, 169] width 20 height 10
type input "120"
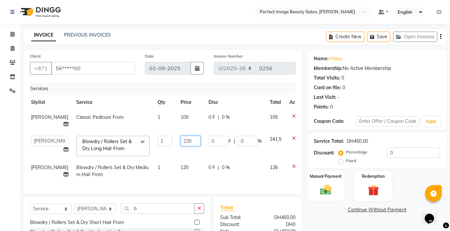
click at [181, 136] on input "230" at bounding box center [191, 141] width 20 height 10
click at [181, 136] on input "220" at bounding box center [191, 141] width 20 height 10
type input "218"
click at [178, 171] on td "120" at bounding box center [191, 171] width 28 height 22
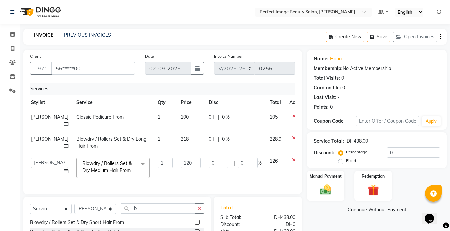
click at [177, 132] on td "218" at bounding box center [191, 143] width 28 height 22
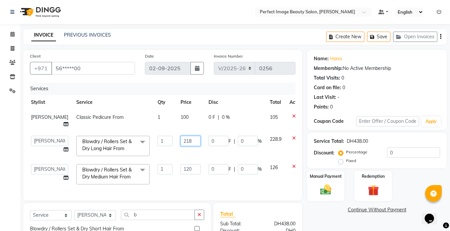
click at [181, 136] on input "218" at bounding box center [191, 141] width 20 height 10
type input "220"
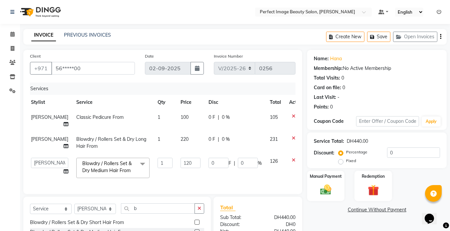
click at [183, 180] on div "Services Stylist Service Qty Price Disc Total Action Betty Classic Pedicure Fro…" at bounding box center [162, 135] width 265 height 105
click at [333, 187] on img at bounding box center [325, 189] width 19 height 13
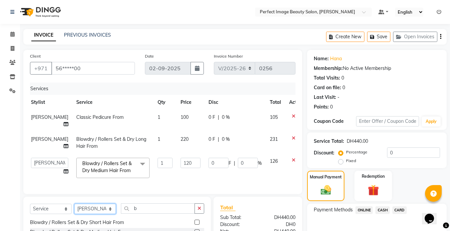
click at [110, 205] on select "Select Stylist Betty Bezawit Fifi Mena sales" at bounding box center [95, 209] width 42 height 10
select select "85054"
click at [74, 204] on select "Select Stylist Betty Bezawit Fifi Mena sales" at bounding box center [95, 209] width 42 height 10
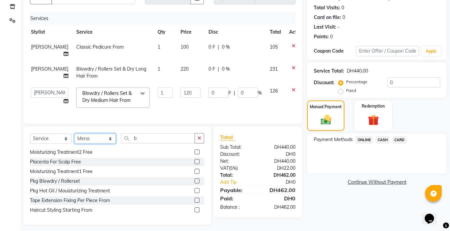
scroll to position [72, 0]
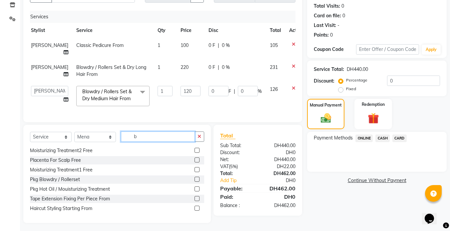
click at [156, 138] on input "b" at bounding box center [158, 137] width 74 height 10
type input "b"
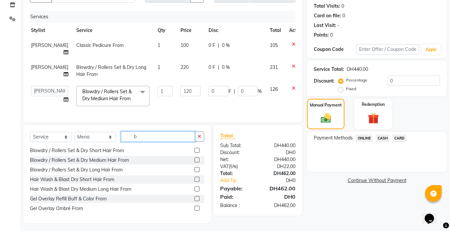
scroll to position [30, 0]
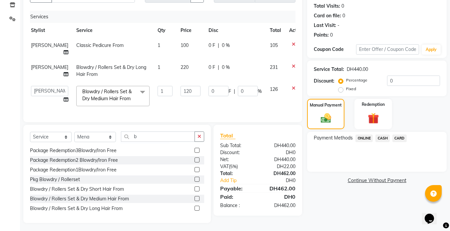
click at [109, 192] on div "Bikini Wax Bikini Line Starting From Bikini Wax Brazilian Starting From Package…" at bounding box center [117, 180] width 174 height 67
click at [285, 84] on td at bounding box center [296, 96] width 22 height 28
click at [292, 86] on icon at bounding box center [294, 88] width 4 height 5
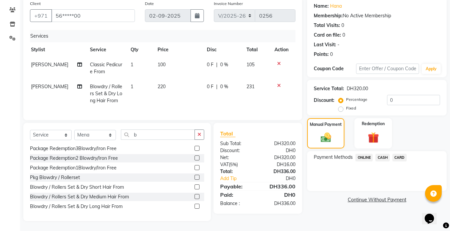
click at [278, 83] on icon at bounding box center [279, 85] width 4 height 5
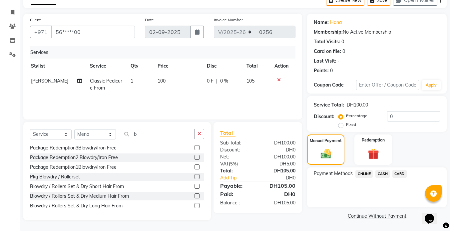
click at [278, 78] on icon at bounding box center [279, 80] width 4 height 5
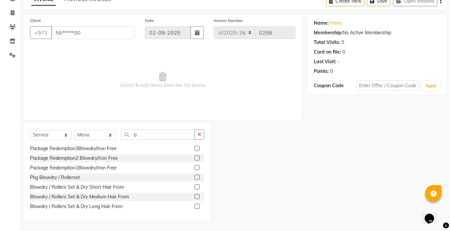
click at [278, 78] on span "Select & add items from the list below" at bounding box center [162, 80] width 265 height 67
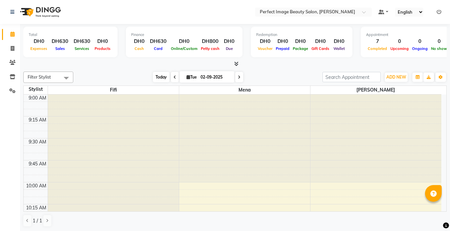
drag, startPoint x: 159, startPoint y: 79, endPoint x: 157, endPoint y: 82, distance: 3.5
click at [157, 82] on span "Today" at bounding box center [161, 77] width 17 height 10
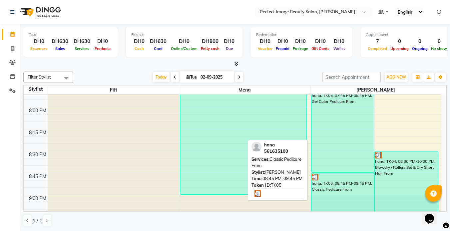
scroll to position [954, 0]
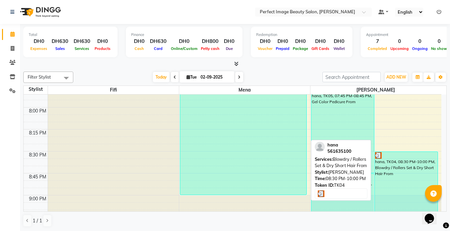
click at [406, 167] on div "hana, TK04, 08:30 PM-10:00 PM, Blowdry / Rollers Set & Dry Short Hair From" at bounding box center [406, 217] width 63 height 131
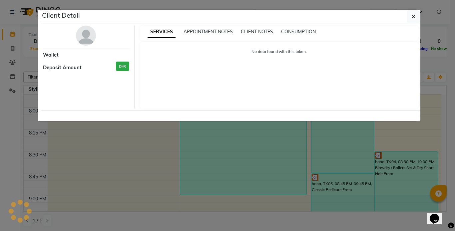
select select "3"
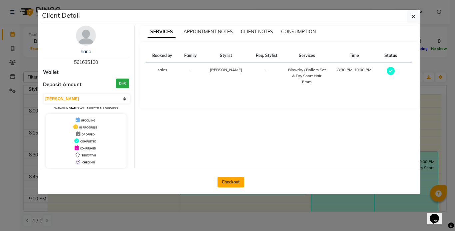
click at [234, 181] on button "Checkout" at bounding box center [230, 182] width 27 height 11
select select "service"
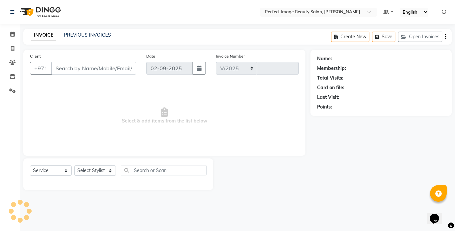
select select "8564"
type input "0256"
type input "56*****00"
select select "85055"
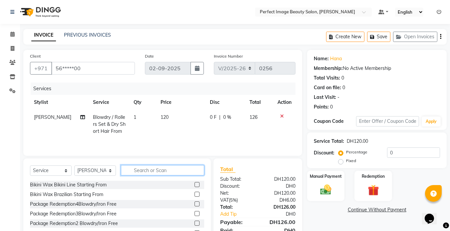
click at [165, 173] on input "text" at bounding box center [162, 170] width 83 height 10
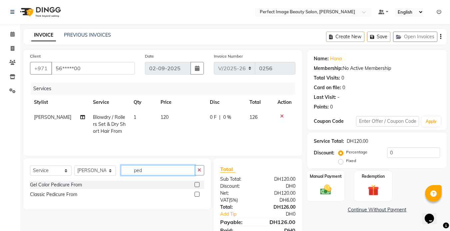
type input "ped"
click at [105, 196] on div "Classic Pedicure From" at bounding box center [117, 194] width 174 height 8
click at [64, 195] on div "Classic Pedicure From" at bounding box center [53, 194] width 47 height 7
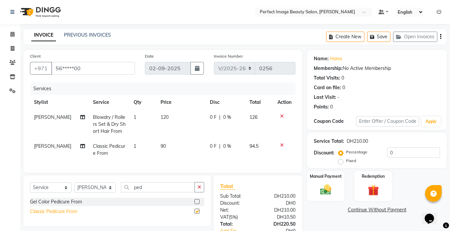
checkbox input "false"
click at [161, 145] on span "90" at bounding box center [163, 146] width 5 height 6
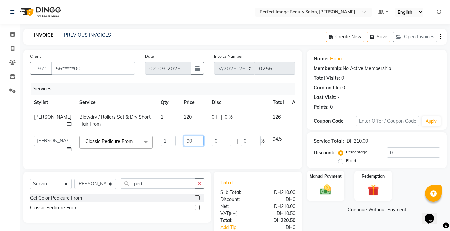
click at [184, 142] on input "90" at bounding box center [194, 141] width 20 height 10
type input "9"
type input "100"
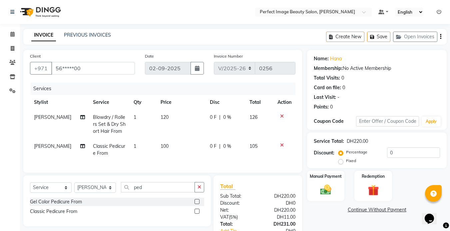
click at [177, 162] on div "Services Stylist Service Qty Price Disc Total Action Betty Blowdry / Rollers Se…" at bounding box center [162, 125] width 265 height 84
click at [150, 192] on input "ped" at bounding box center [158, 187] width 74 height 10
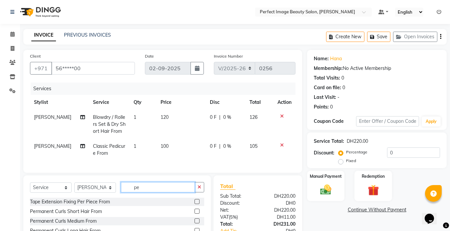
type input "p"
click at [151, 192] on input "b" at bounding box center [158, 187] width 74 height 10
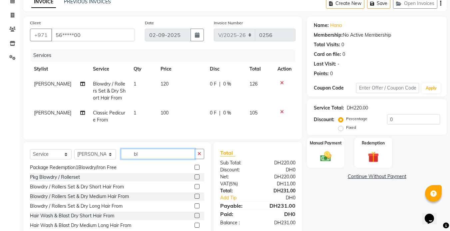
scroll to position [58, 0]
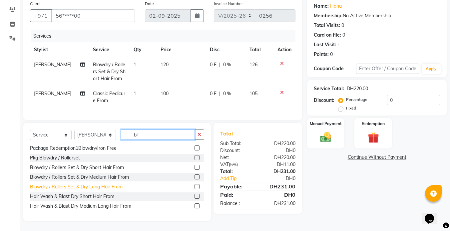
type input "bl"
click at [95, 188] on div "Blowdry / Rollers Set & Dry Long Hair From" at bounding box center [76, 187] width 93 height 7
checkbox input "false"
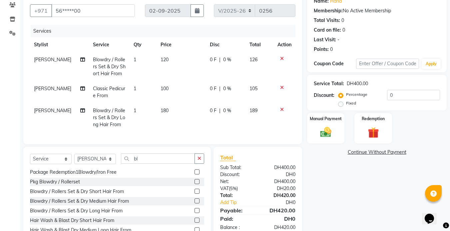
click at [166, 110] on td "180" at bounding box center [181, 117] width 49 height 29
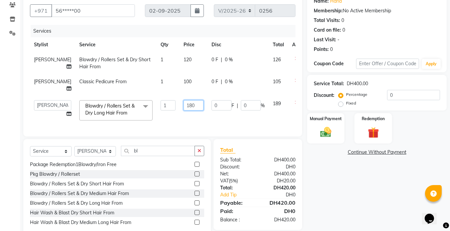
click at [184, 100] on input "180" at bounding box center [194, 105] width 20 height 10
type input "1"
type input "220"
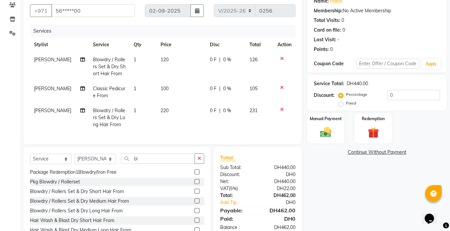
click at [173, 113] on td "220" at bounding box center [181, 117] width 49 height 29
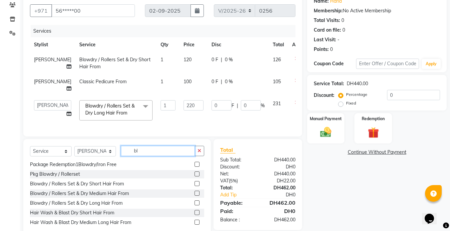
click at [143, 150] on input "bl" at bounding box center [158, 151] width 74 height 10
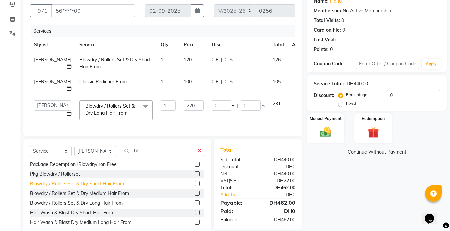
click at [100, 183] on div "Blowdry / Rollers Set & Dry Short Hair From" at bounding box center [77, 184] width 94 height 7
checkbox input "false"
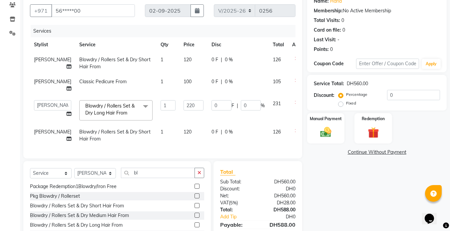
click at [184, 137] on td "120" at bounding box center [194, 136] width 28 height 22
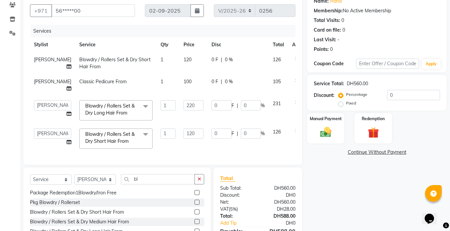
click at [184, 137] on td "120" at bounding box center [194, 139] width 28 height 28
click at [95, 103] on span "Blowdry / Rollers Set & Dry Long Hair From" at bounding box center [109, 109] width 49 height 13
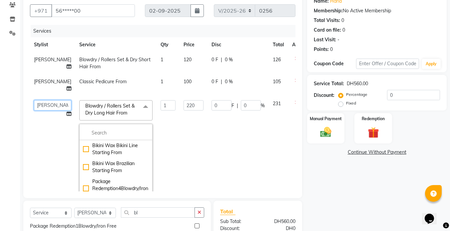
click at [39, 105] on select "Betty Bezawit Fifi Mena sales" at bounding box center [52, 105] width 37 height 10
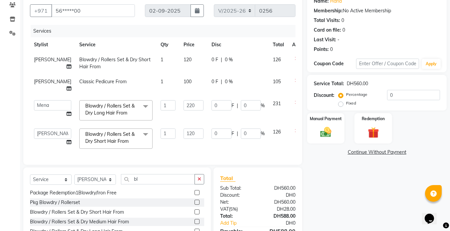
select select "85054"
click at [38, 129] on select "Betty Bezawit Fifi Mena sales" at bounding box center [52, 134] width 37 height 10
select select "85054"
click at [356, 200] on div "Name: Hana Membership: No Active Membership Total Visits: 0 Card on file: 0 Las…" at bounding box center [379, 128] width 145 height 273
click at [331, 123] on div "Manual Payment" at bounding box center [325, 129] width 39 height 32
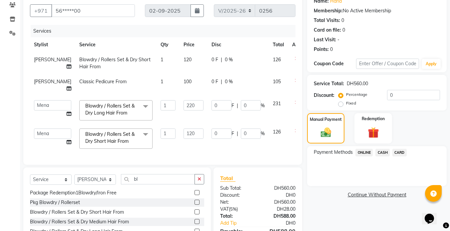
click at [397, 155] on span "CARD" at bounding box center [399, 153] width 14 height 8
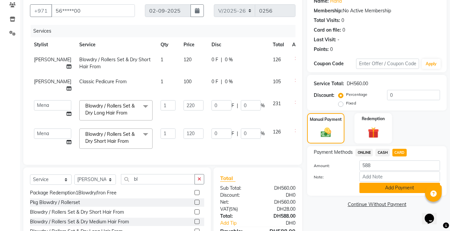
click at [396, 187] on button "Add Payment" at bounding box center [399, 188] width 81 height 10
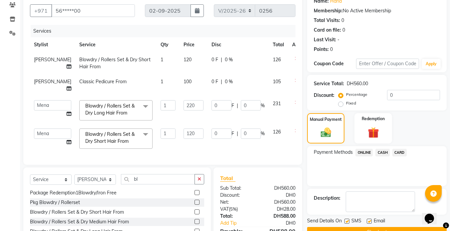
scroll to position [107, 0]
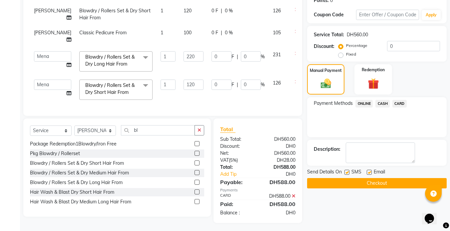
click at [377, 185] on button "Checkout" at bounding box center [377, 183] width 140 height 10
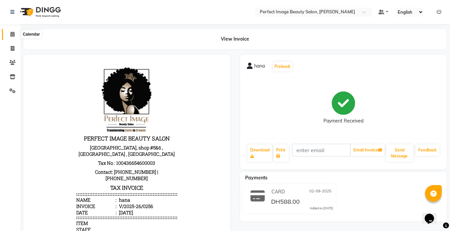
click at [11, 36] on icon at bounding box center [12, 34] width 4 height 5
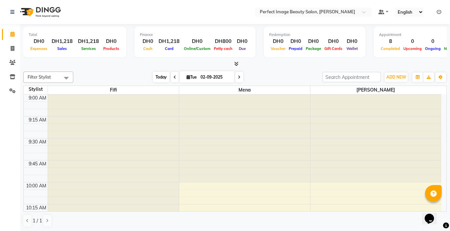
click at [164, 79] on span "Today" at bounding box center [161, 77] width 17 height 10
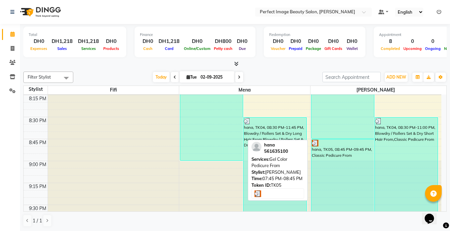
scroll to position [987, 0]
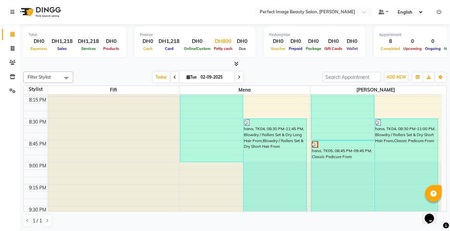
click at [222, 49] on span "Petty cash" at bounding box center [223, 48] width 22 height 5
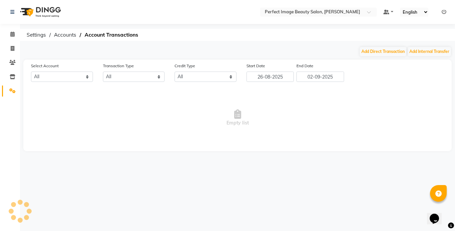
select select "7776"
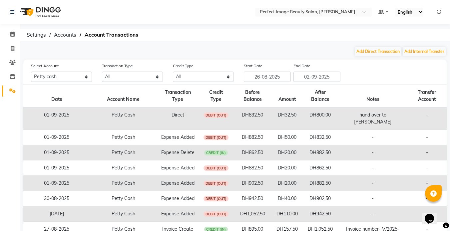
click at [229, 38] on ol "Settings Accounts Account Transactions" at bounding box center [233, 35] width 421 height 12
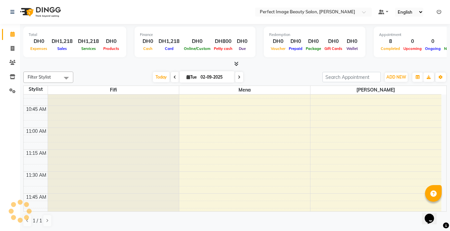
scroll to position [173, 0]
